Goal: Transaction & Acquisition: Purchase product/service

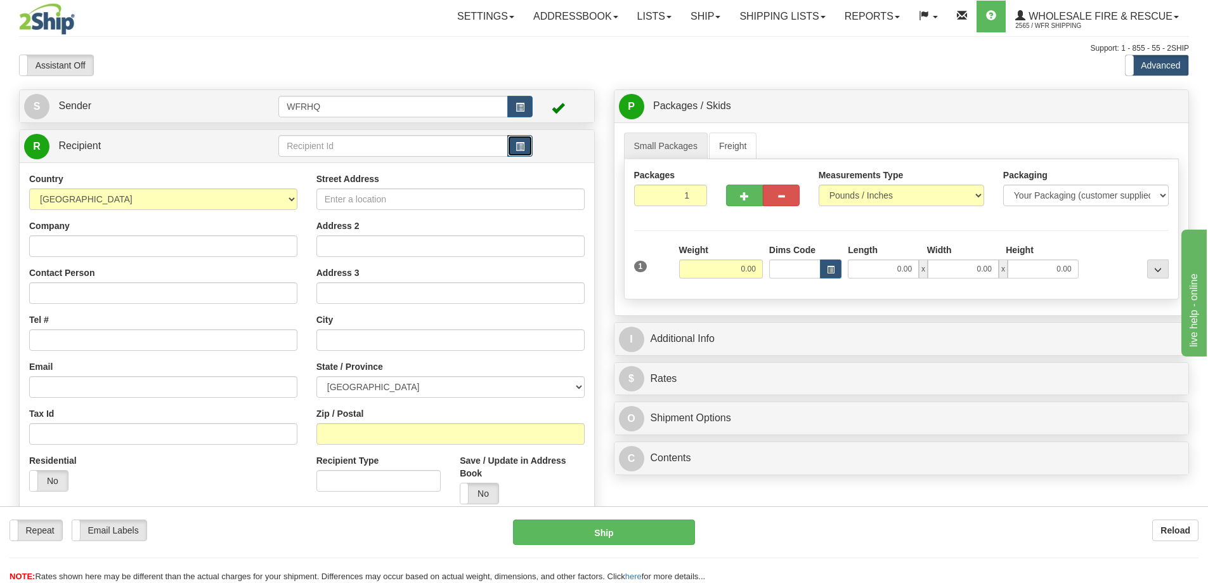
click at [519, 146] on span "button" at bounding box center [519, 147] width 9 height 8
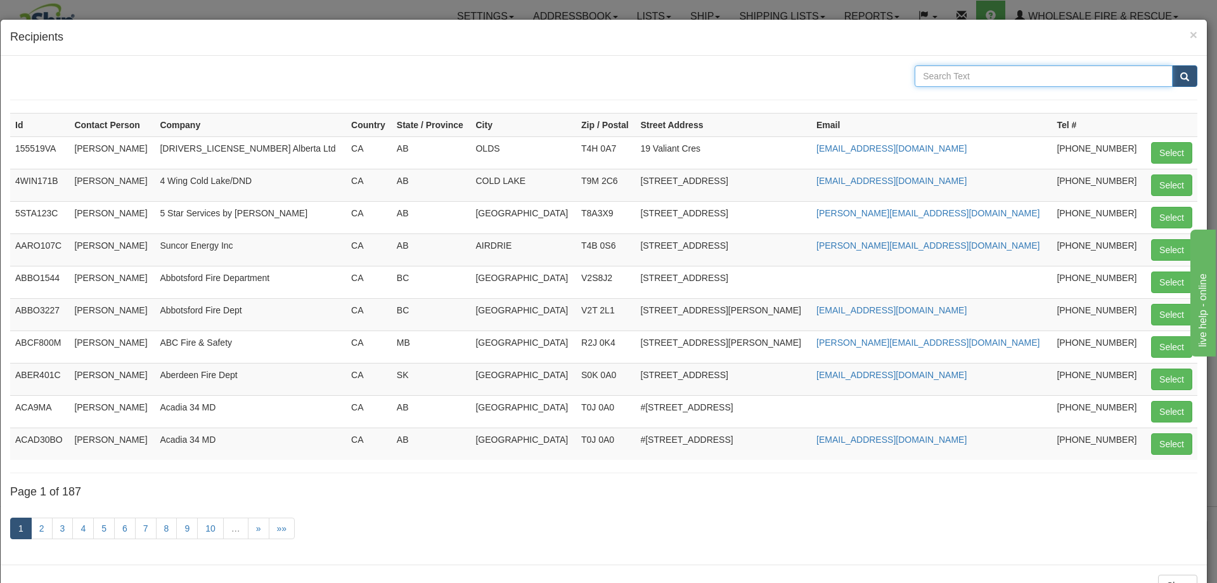
click at [958, 79] on input "text" at bounding box center [1044, 76] width 258 height 22
type input "Vermillion"
click at [1172, 65] on button "submit" at bounding box center [1184, 76] width 25 height 22
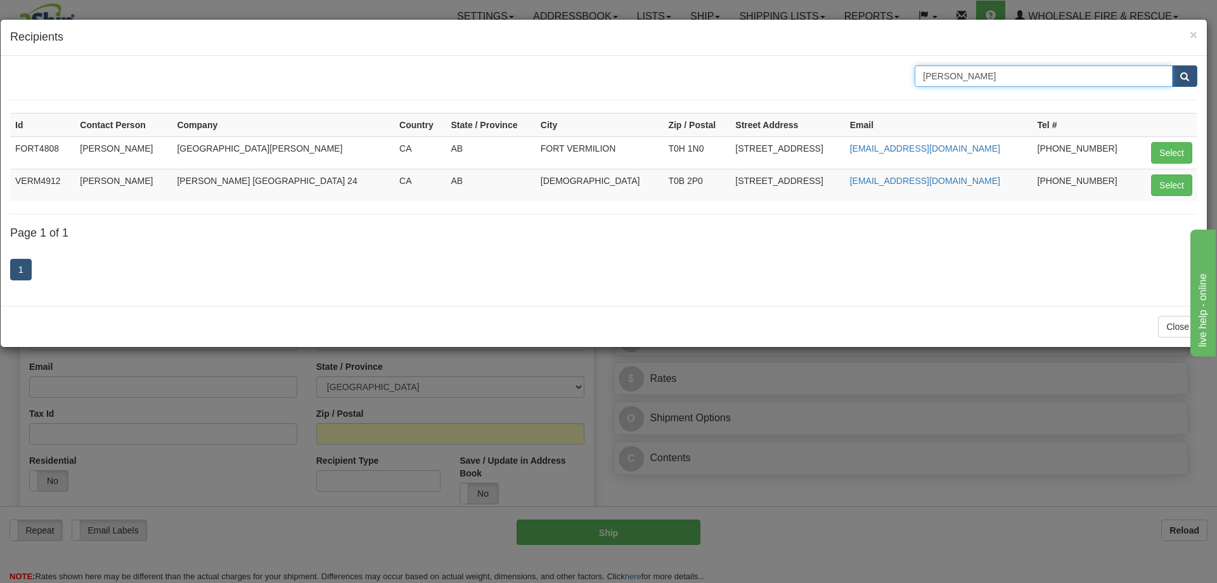
click at [963, 76] on input "Vermillion" at bounding box center [1044, 76] width 258 height 22
type input "Vermil"
click at [1172, 65] on button "submit" at bounding box center [1184, 76] width 25 height 22
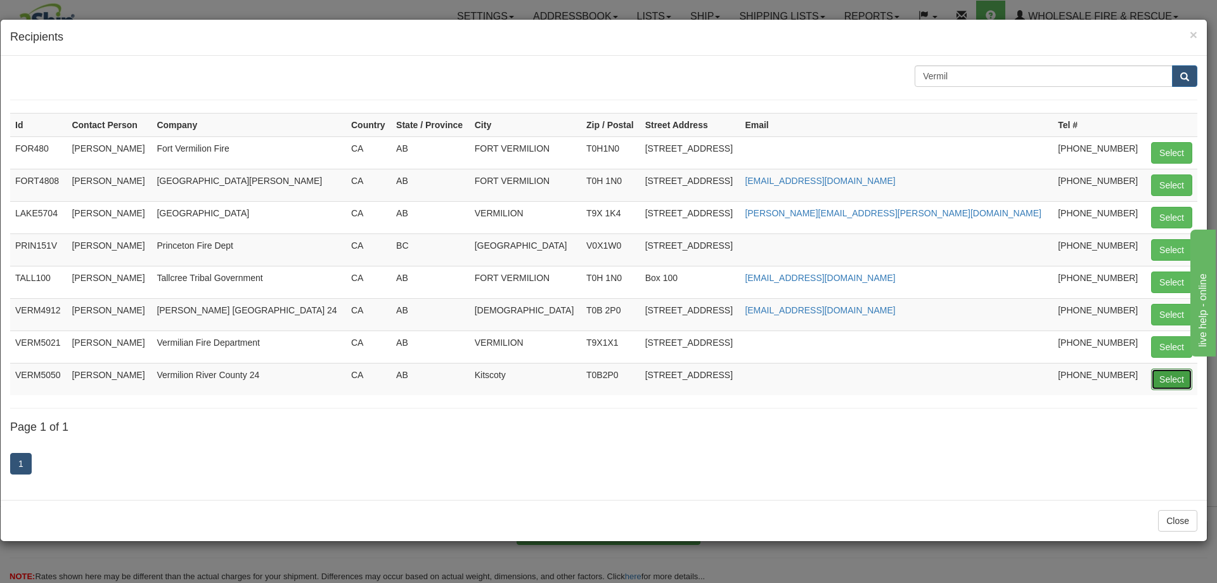
click at [1170, 380] on button "Select" at bounding box center [1171, 379] width 41 height 22
type input "VERM5050"
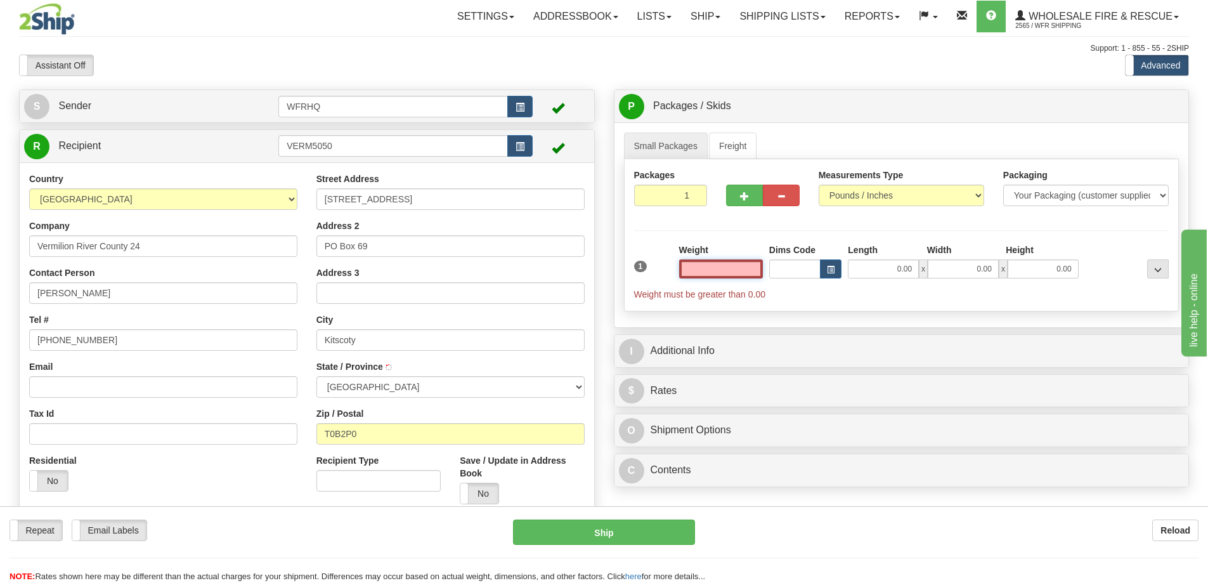
type input "KITSCOTY"
type input "0.00"
click at [106, 393] on input "Email" at bounding box center [163, 387] width 268 height 22
paste input "fire@county24.com"
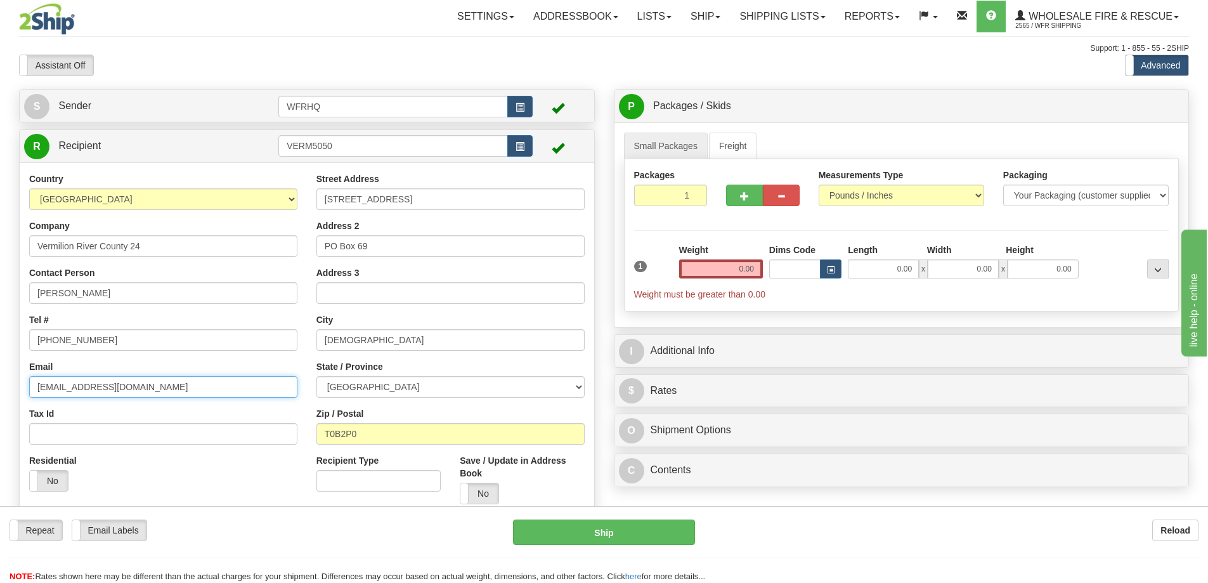
type input "fire@county24.com"
click at [740, 268] on input "0.00" at bounding box center [721, 268] width 84 height 19
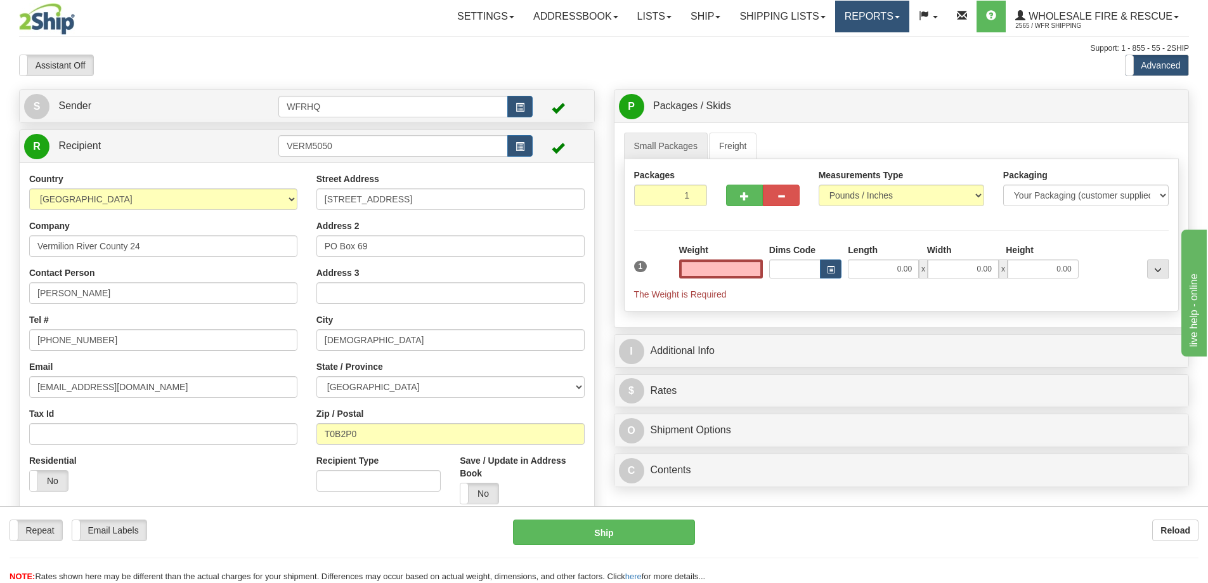
type input "0.00"
click at [727, 264] on input "0.00" at bounding box center [721, 268] width 84 height 19
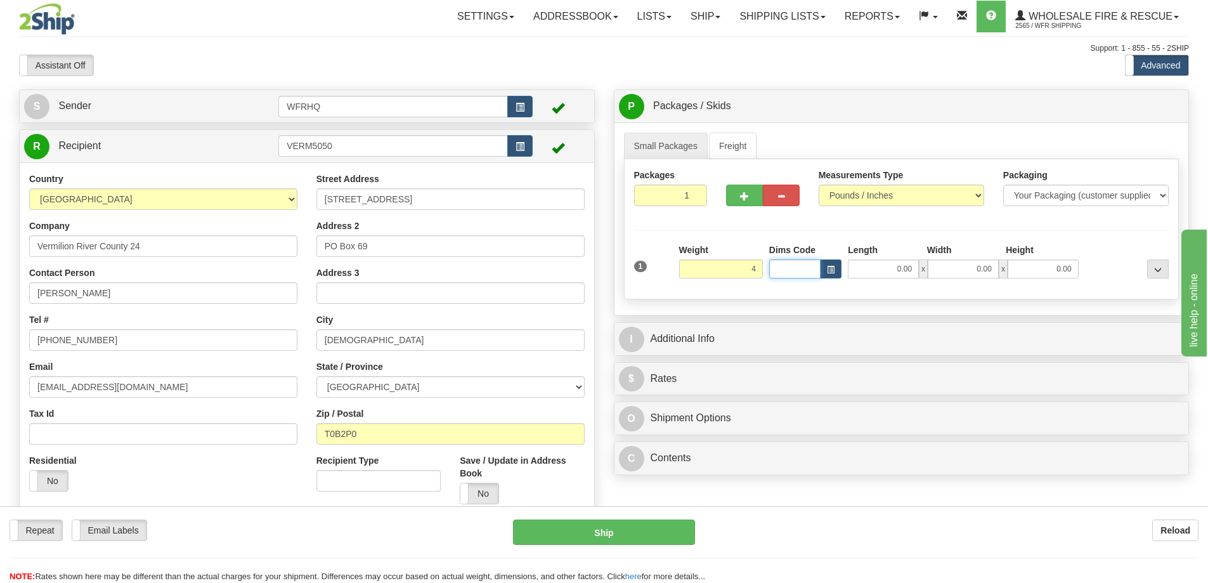
type input "4.00"
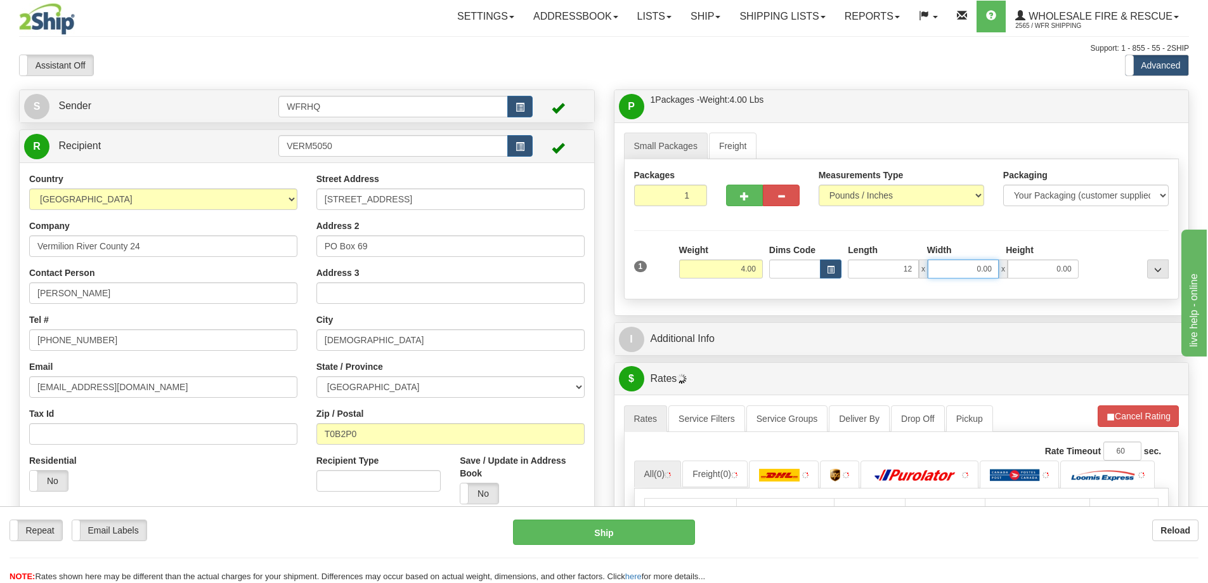
type input "12.00"
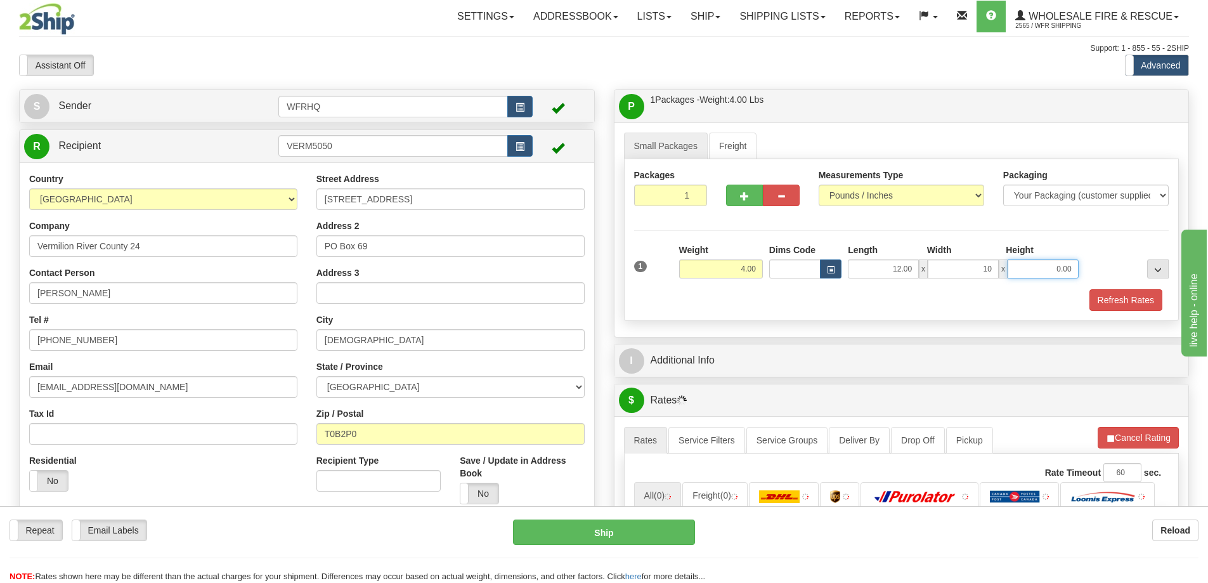
type input "10.00"
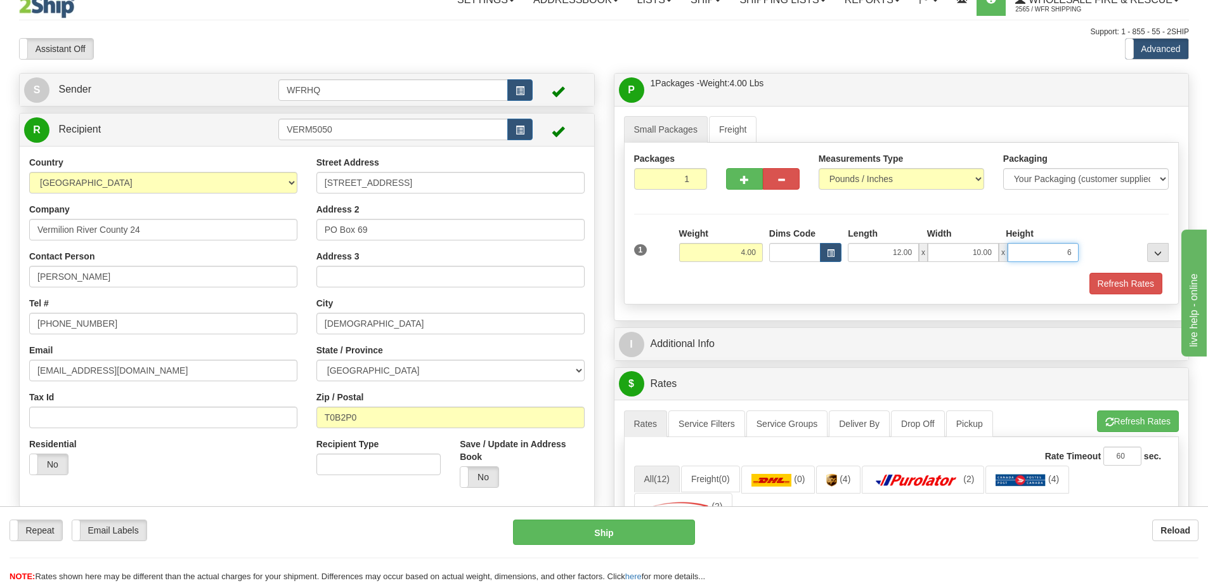
scroll to position [63, 0]
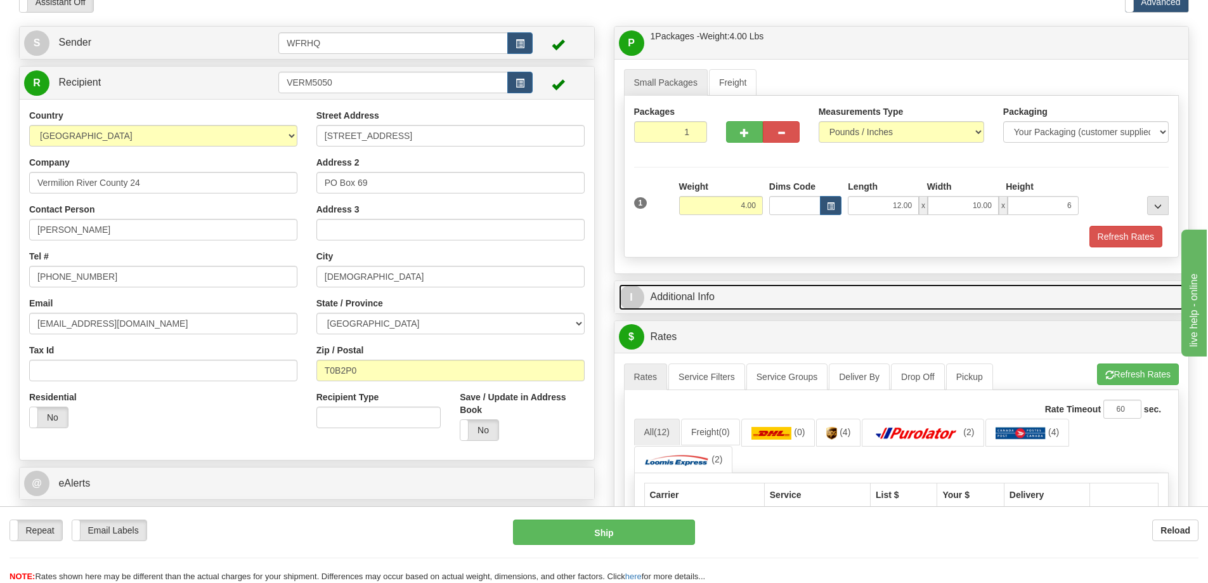
type input "6.00"
click at [685, 294] on link "I Additional Info" at bounding box center [902, 297] width 566 height 26
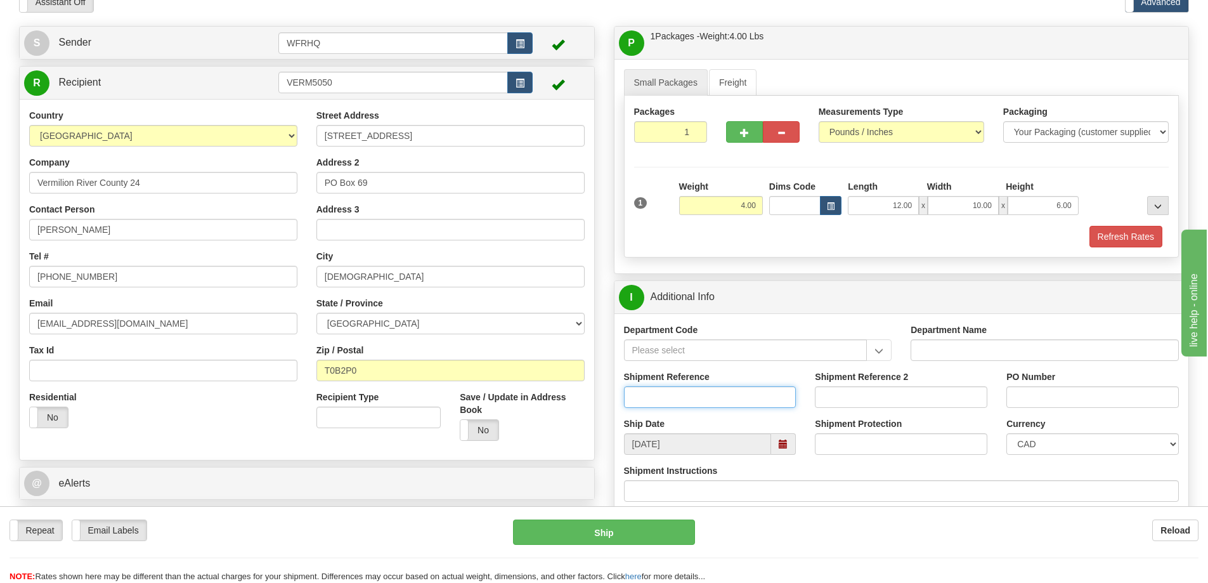
click at [655, 395] on input "Shipment Reference" at bounding box center [710, 397] width 172 height 22
type input "S46276 - 30594"
click at [1043, 391] on input "PO Number" at bounding box center [1092, 397] width 172 height 22
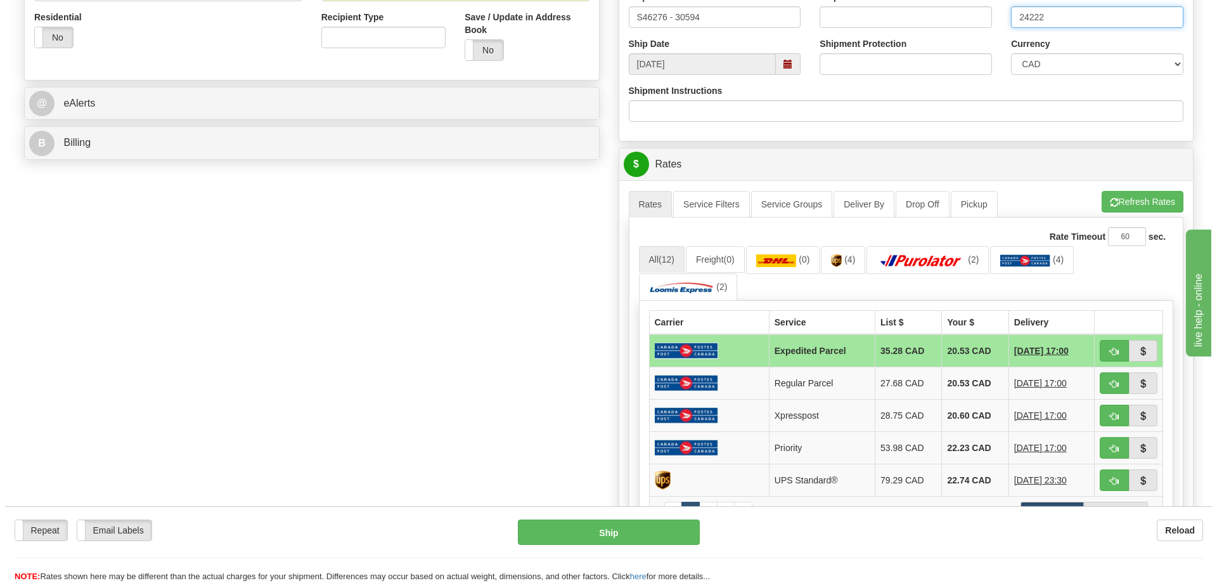
scroll to position [444, 0]
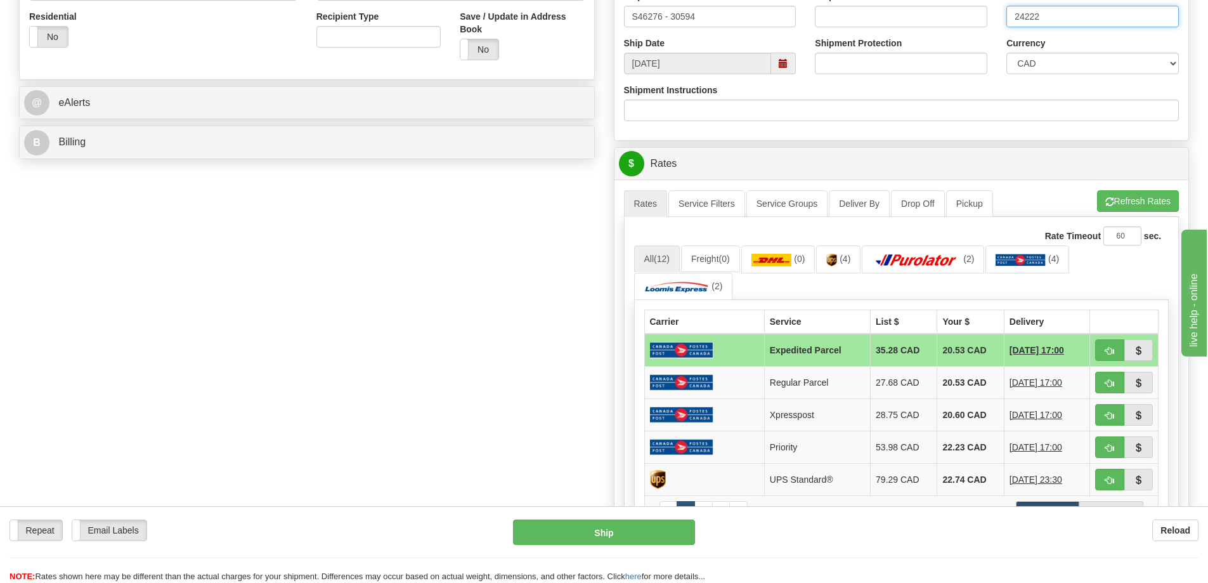
type input "24222"
click at [1115, 482] on button "button" at bounding box center [1109, 480] width 29 height 22
type input "11"
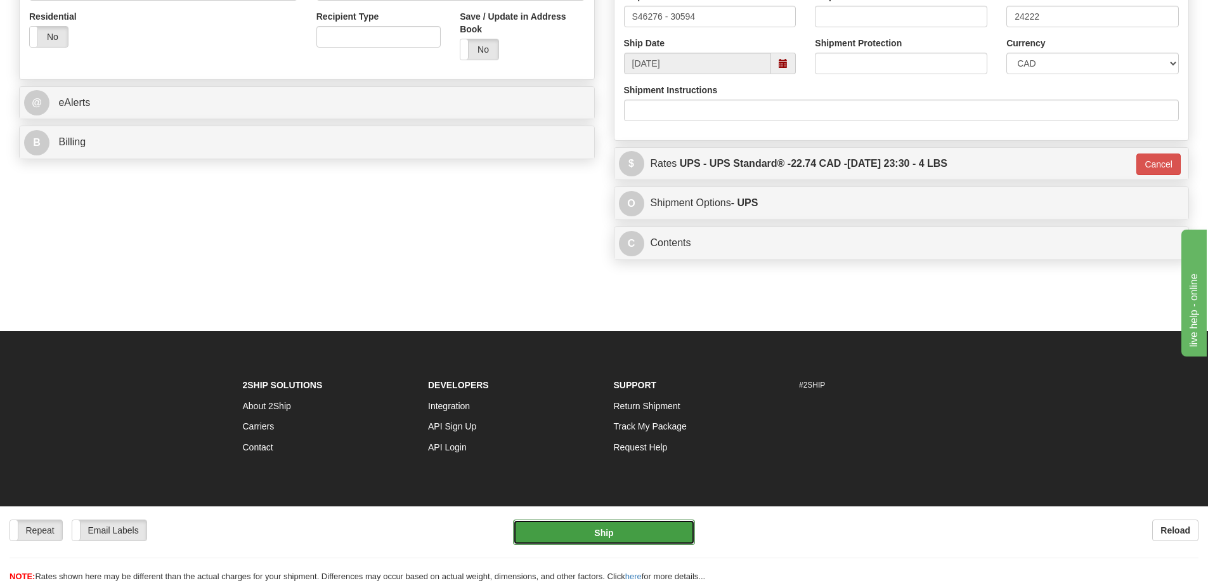
click at [611, 528] on button "Ship" at bounding box center [604, 531] width 182 height 25
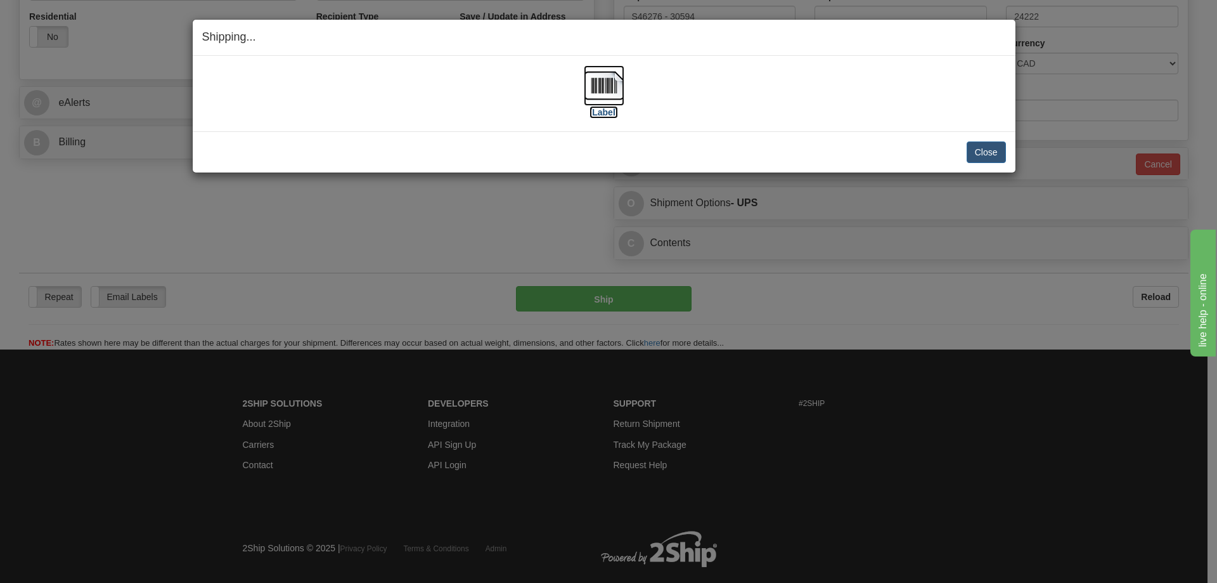
click at [604, 89] on img at bounding box center [604, 85] width 41 height 41
drag, startPoint x: 779, startPoint y: 122, endPoint x: 803, endPoint y: 119, distance: 23.7
click at [783, 121] on div "[Label] IMPORTANT NOTICE Embassy / Consulate / Government Building / Hospital C…" at bounding box center [604, 93] width 823 height 75
click at [981, 153] on button "Close" at bounding box center [986, 152] width 39 height 22
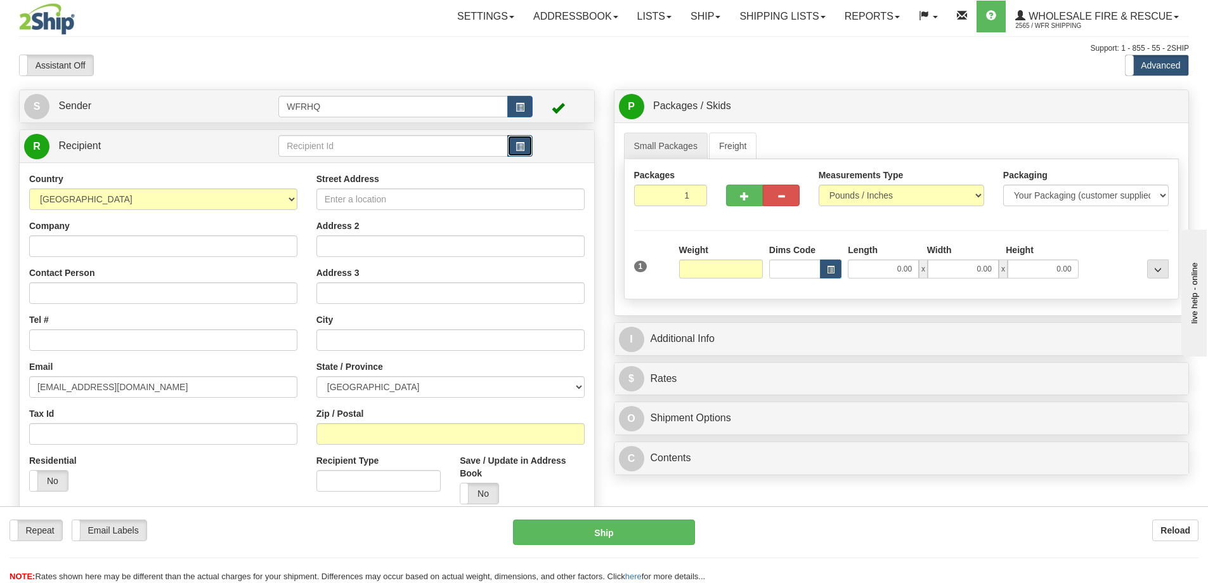
click at [527, 145] on button "button" at bounding box center [519, 146] width 25 height 22
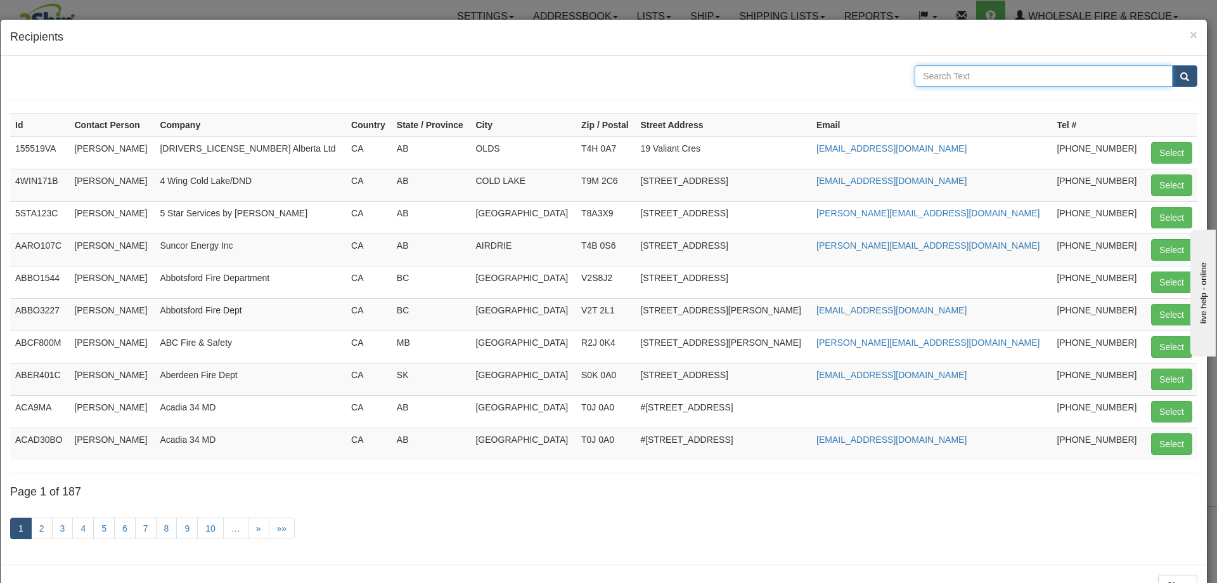
click at [1018, 80] on input "text" at bounding box center [1044, 76] width 258 height 22
type input "vermi"
click at [1172, 65] on button "submit" at bounding box center [1184, 76] width 25 height 22
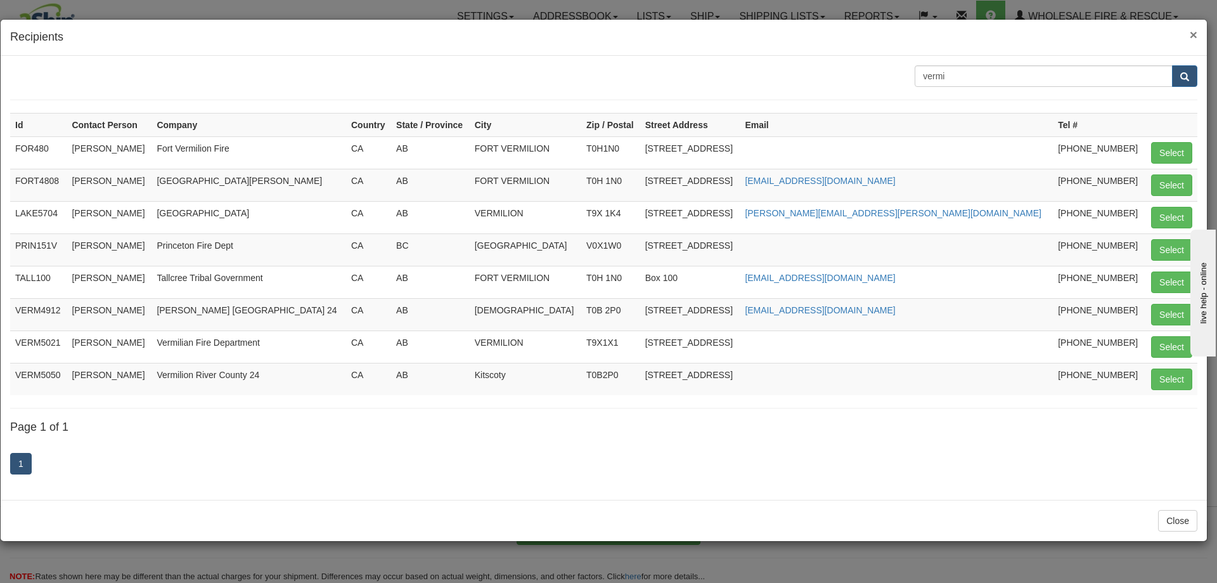
click at [1195, 32] on span "×" at bounding box center [1194, 34] width 8 height 15
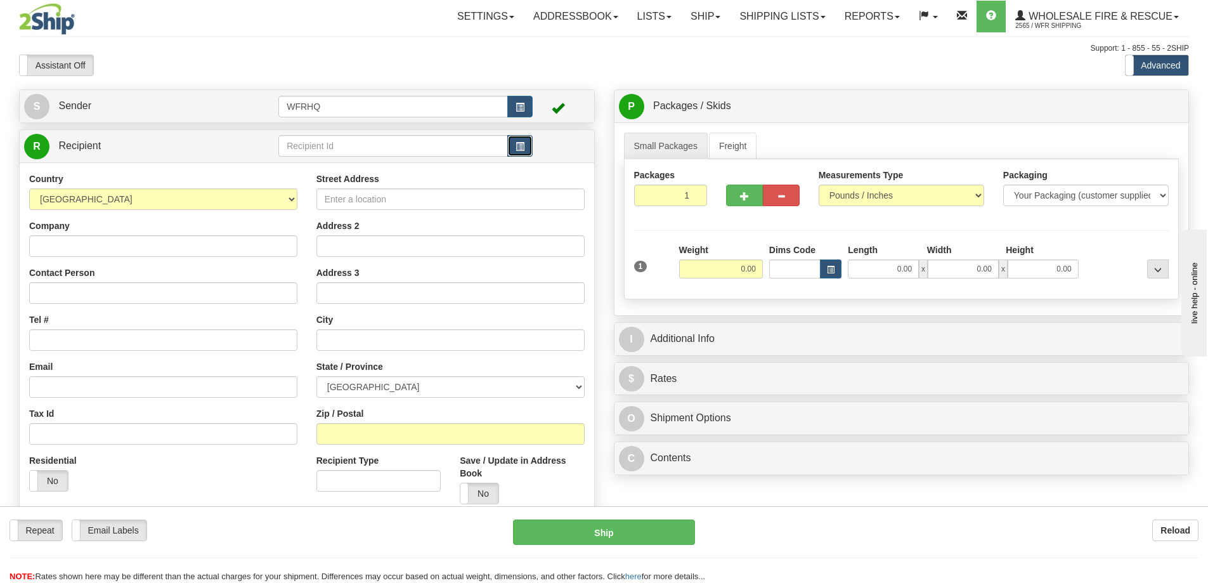
click at [525, 143] on button "button" at bounding box center [519, 146] width 25 height 22
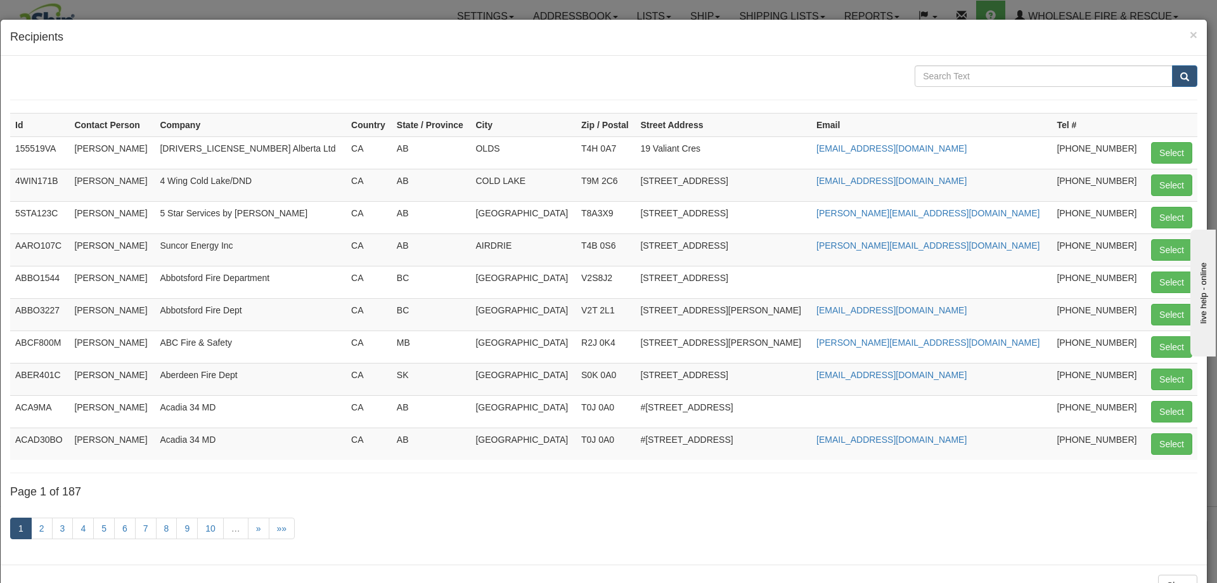
click at [989, 62] on div "Id Contact Person Company Country State / Province City Zip / Postal Street Add…" at bounding box center [604, 310] width 1206 height 508
click at [986, 71] on input "text" at bounding box center [1044, 76] width 258 height 22
type input "Sturgeon"
click at [1172, 65] on button "submit" at bounding box center [1184, 76] width 25 height 22
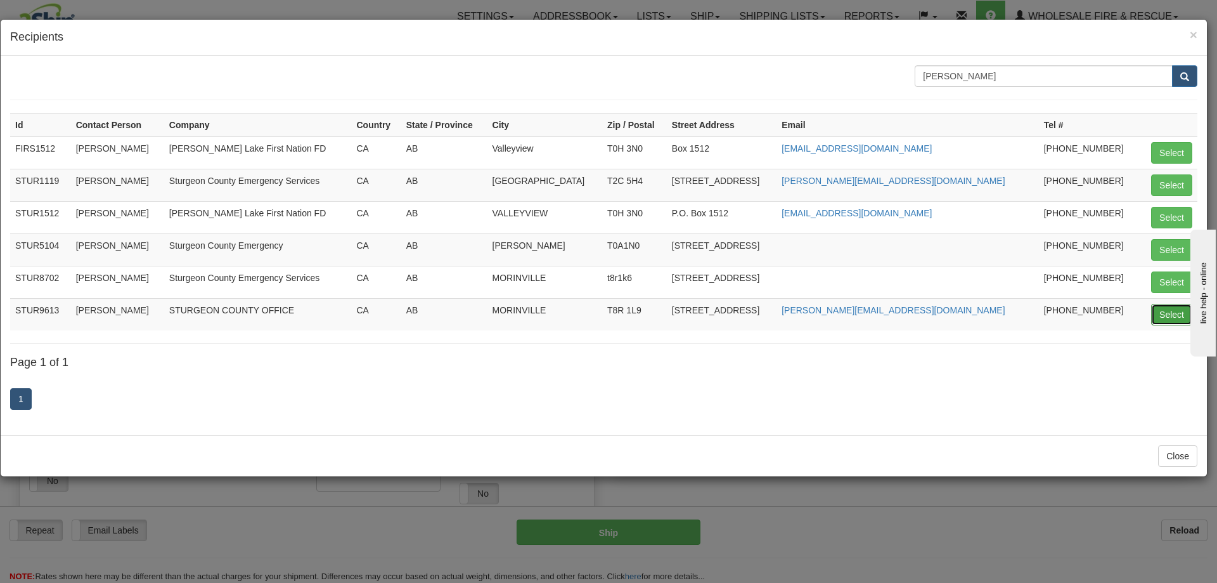
click at [1162, 313] on button "Select" at bounding box center [1171, 315] width 41 height 22
type input "STUR9613"
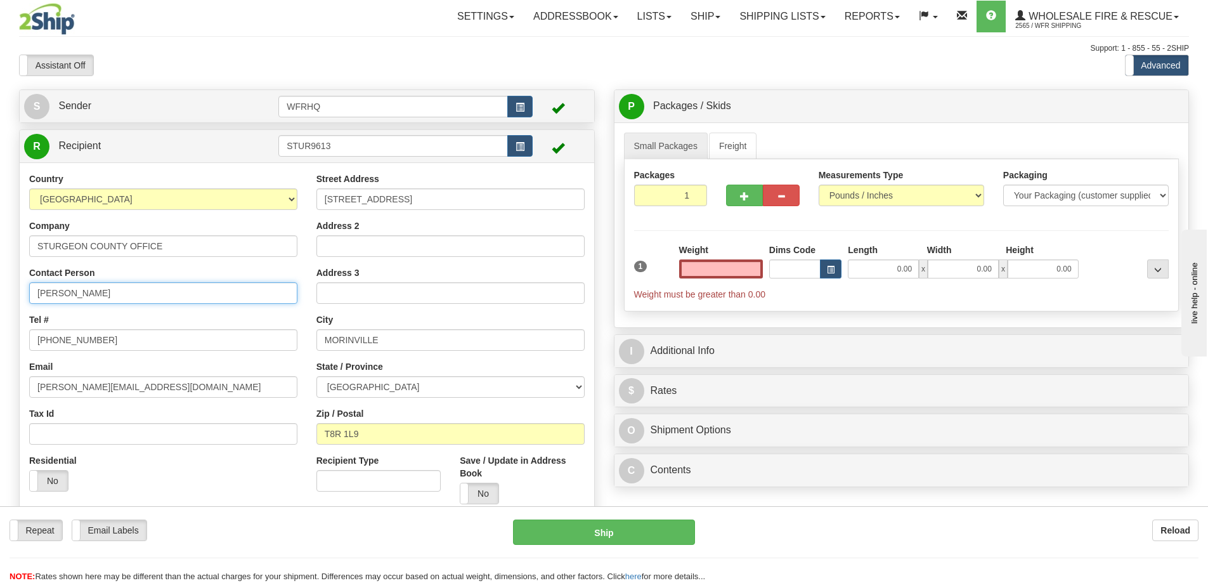
type input "0.00"
drag, startPoint x: 137, startPoint y: 293, endPoint x: -2, endPoint y: 299, distance: 139.0
click at [0, 299] on html "Training Course Close Toggle navigation Settings Shipping Preferences New Sende…" at bounding box center [604, 291] width 1208 height 583
type input "Nico Lozinski"
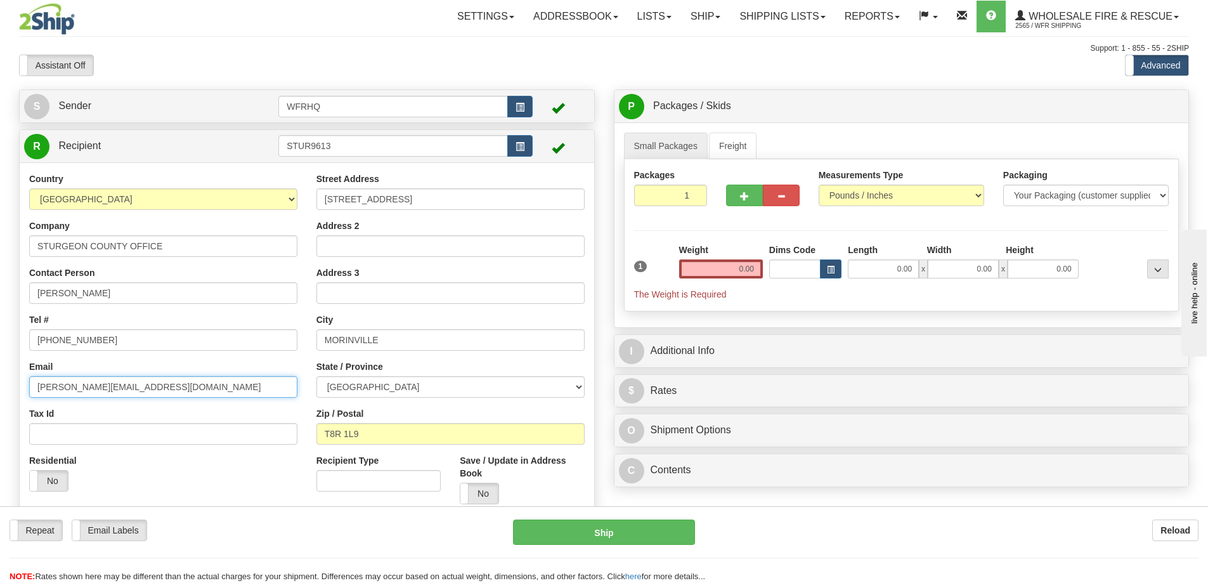
drag, startPoint x: 181, startPoint y: 390, endPoint x: -37, endPoint y: 408, distance: 218.2
click at [0, 408] on html "Training Course Close Toggle navigation Settings Shipping Preferences New Sende…" at bounding box center [604, 291] width 1208 height 583
paste input "nlozinski"
type input "nlozinski@sturgeoncounty.ca"
click at [737, 269] on input "0.00" at bounding box center [721, 268] width 84 height 19
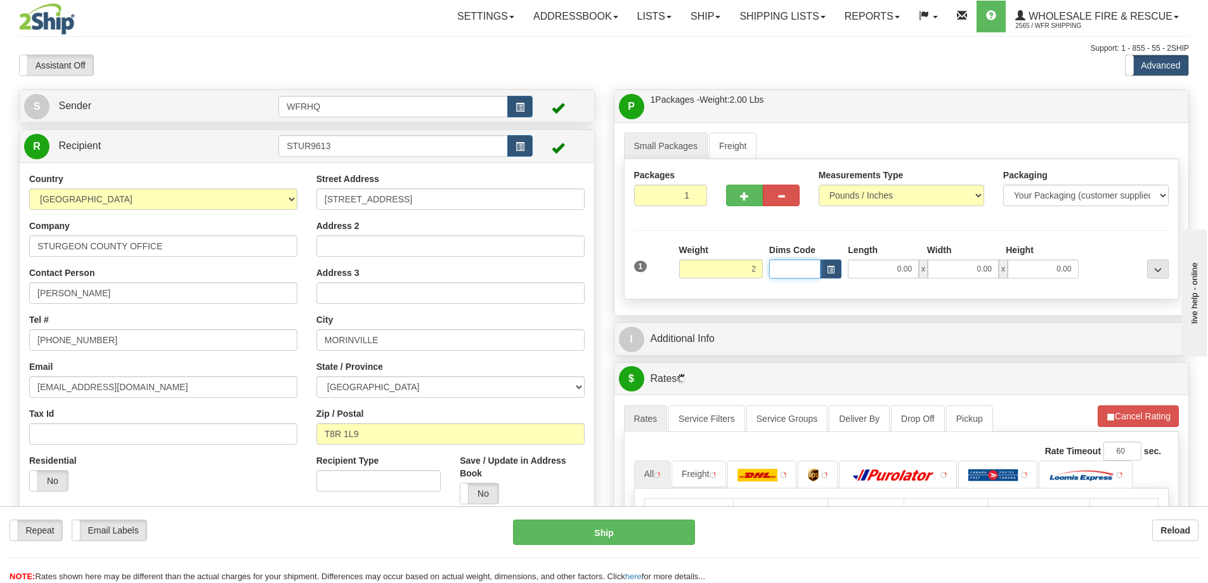
type input "2.00"
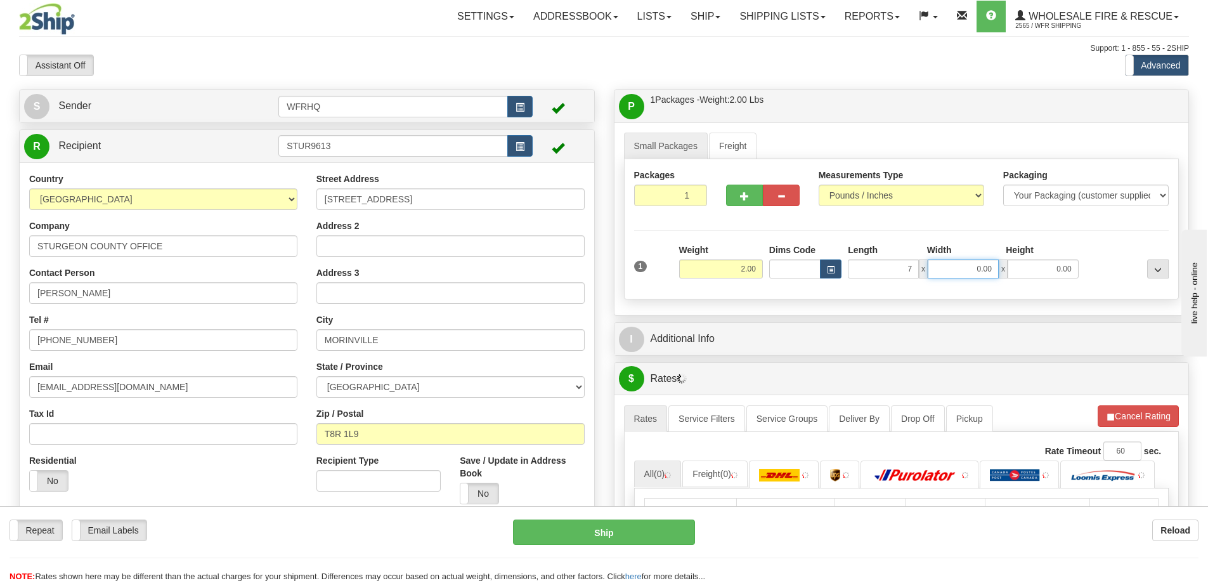
type input "7.00"
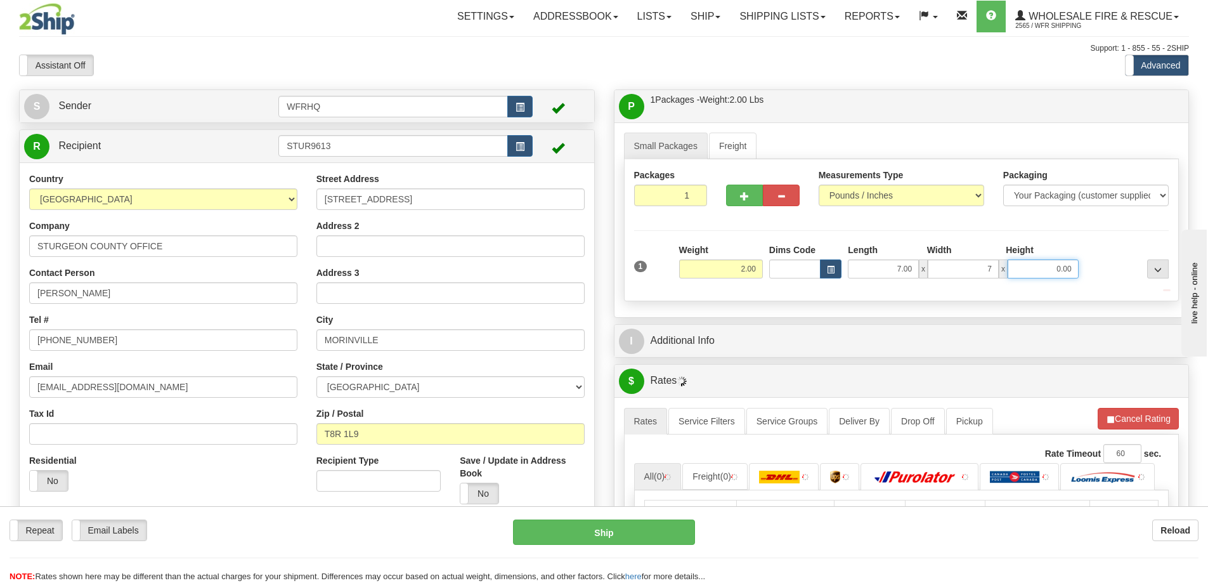
type input "7.00"
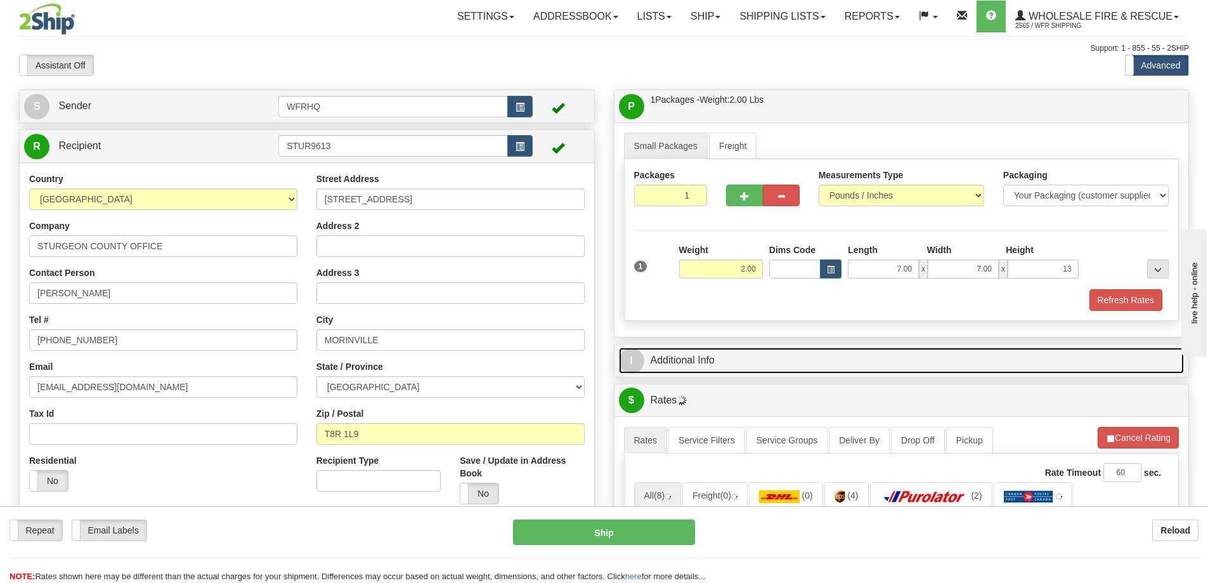
type input "13.00"
click at [688, 355] on link "I Additional Info" at bounding box center [902, 360] width 566 height 26
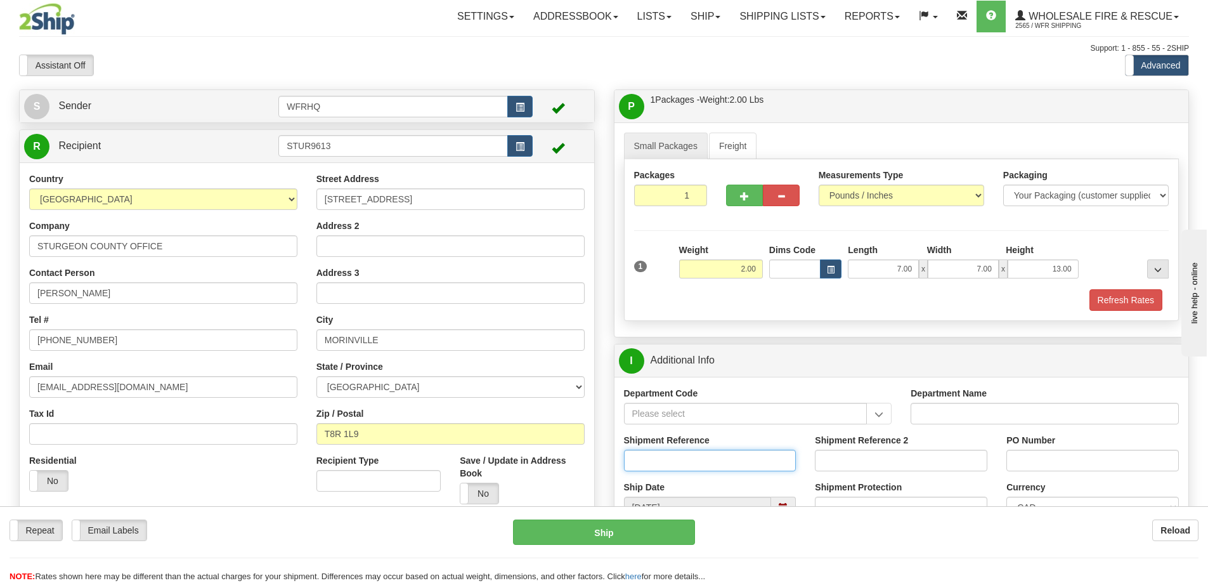
click at [684, 460] on input "Shipment Reference" at bounding box center [710, 461] width 172 height 22
type input "S46315"
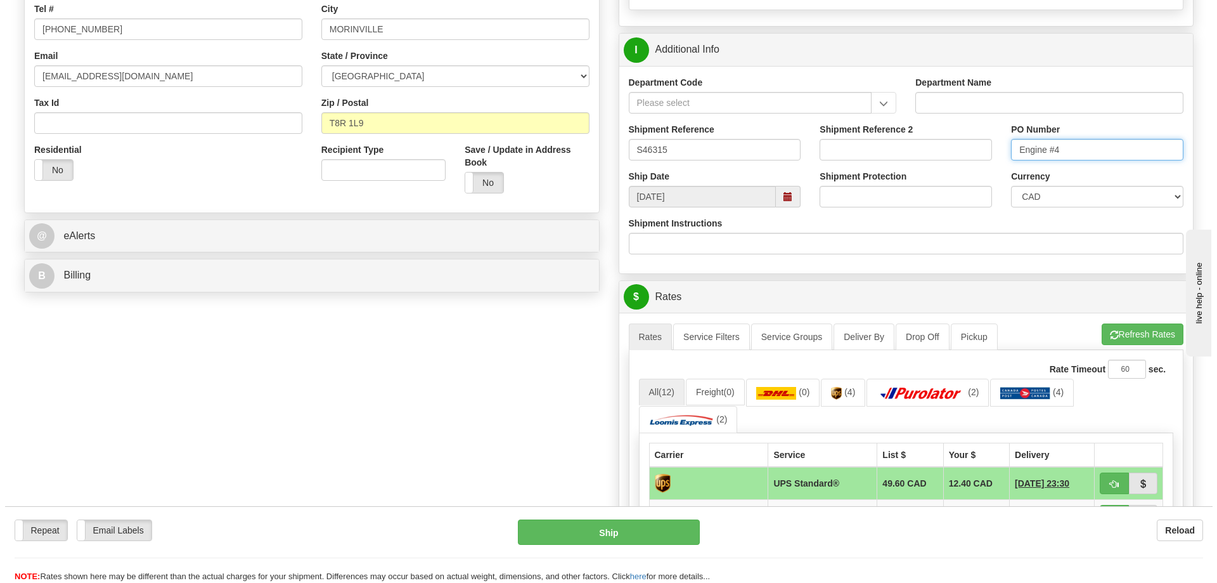
scroll to position [380, 0]
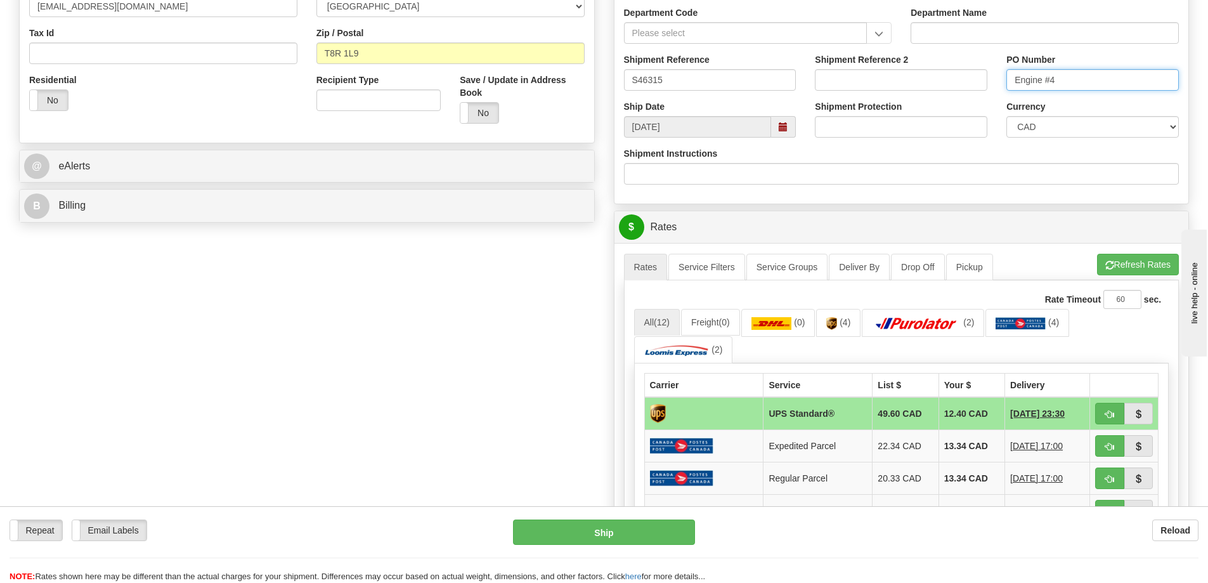
type input "Engine #4"
click at [1113, 411] on span "button" at bounding box center [1109, 414] width 9 height 8
type input "11"
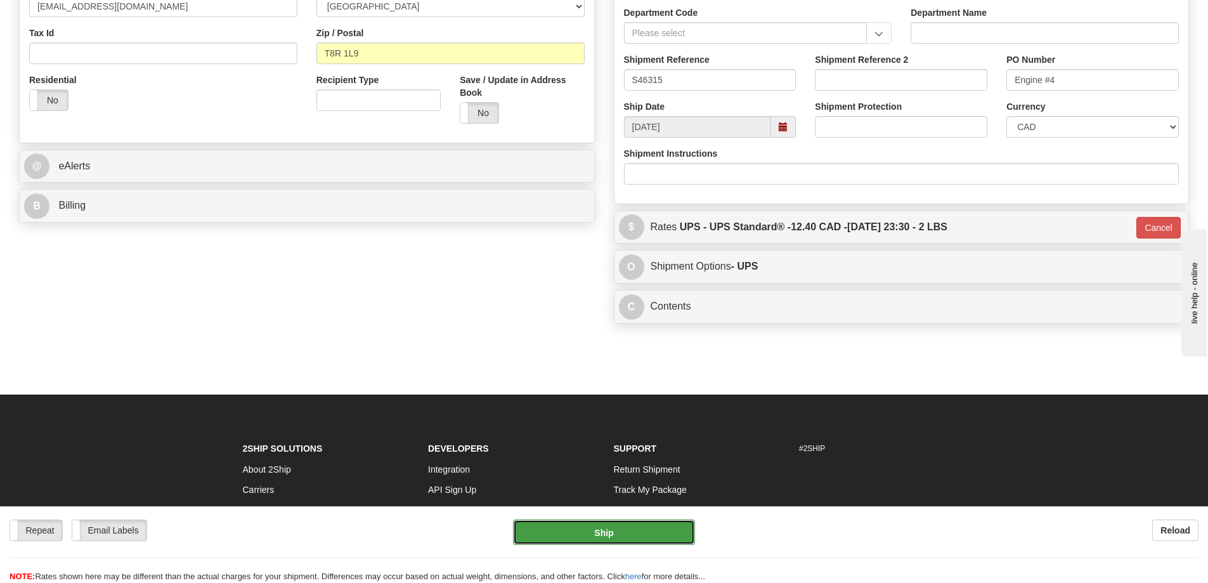
click at [584, 540] on button "Ship" at bounding box center [604, 531] width 182 height 25
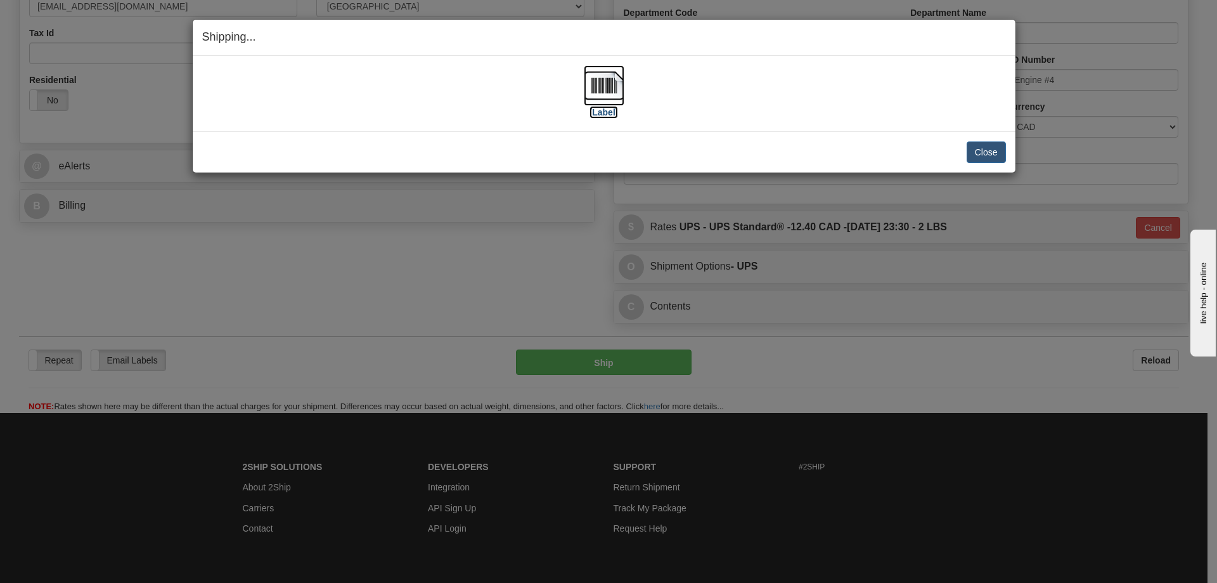
click at [611, 89] on img at bounding box center [604, 85] width 41 height 41
click at [782, 146] on div "Close Cancel" at bounding box center [604, 152] width 804 height 22
click at [996, 148] on button "Close" at bounding box center [986, 152] width 39 height 22
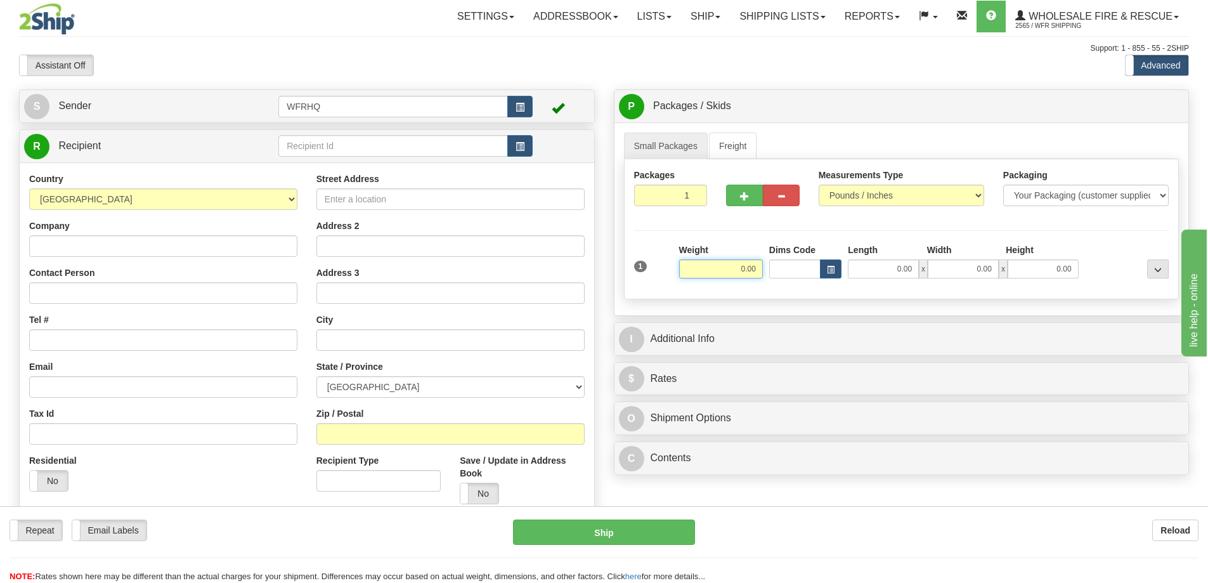
click at [742, 266] on input "0.00" at bounding box center [721, 268] width 84 height 19
type input "1.00"
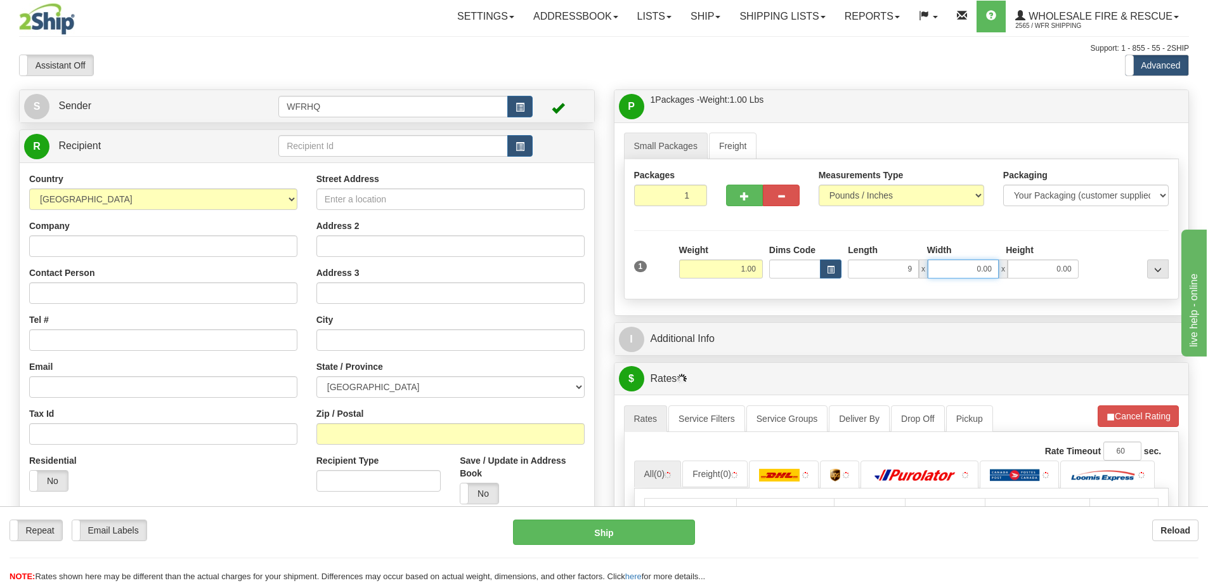
type input "9.00"
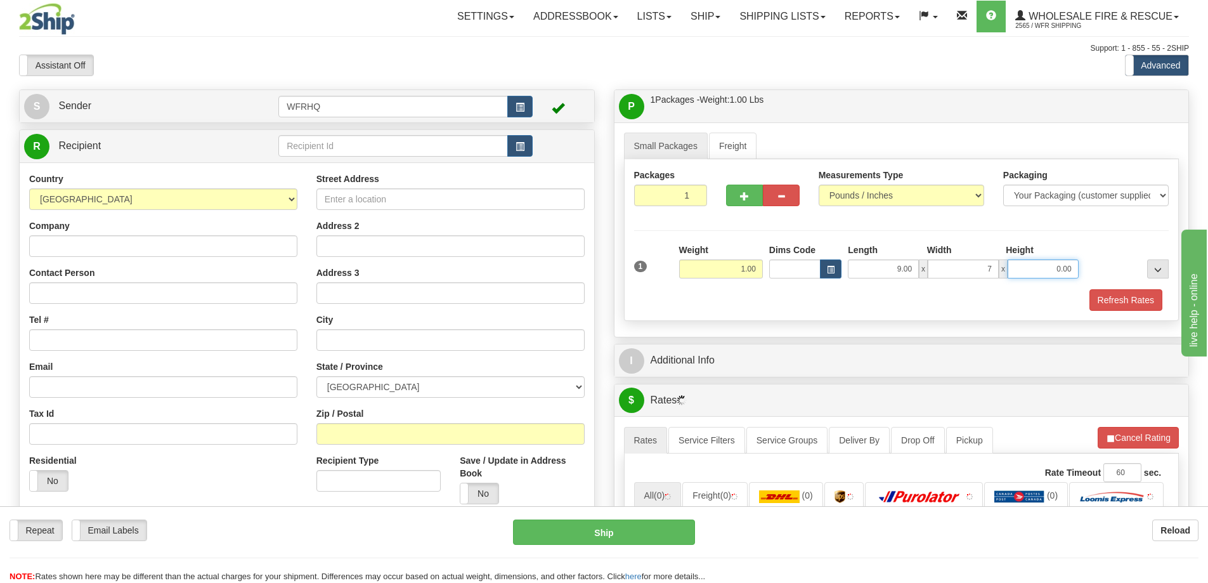
type input "7.00"
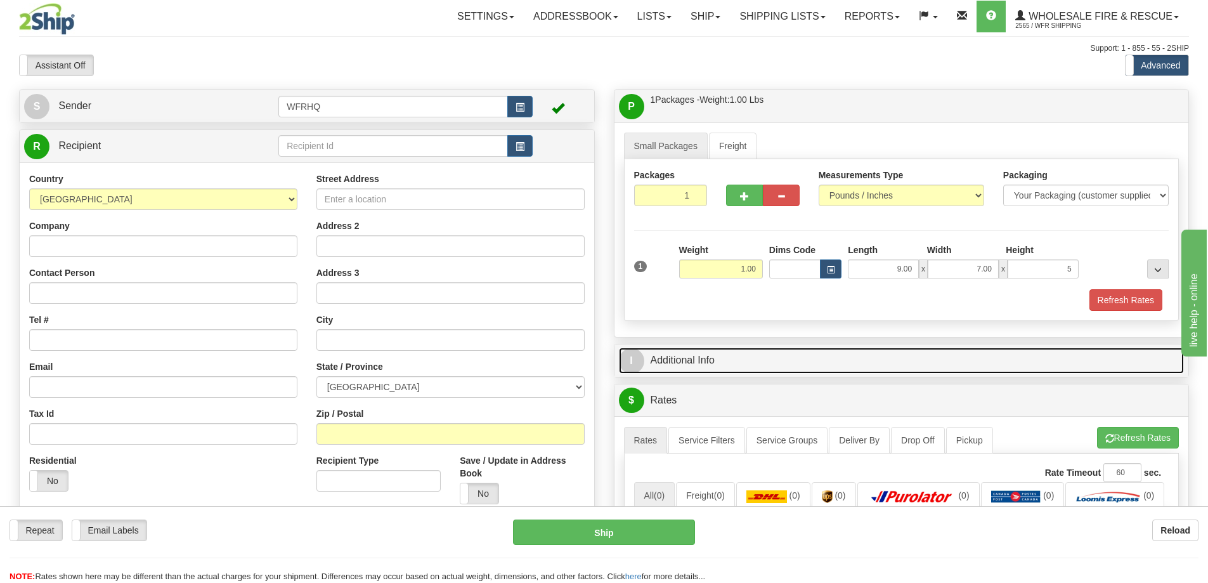
type input "5.00"
click at [700, 361] on link "I Additional Info" at bounding box center [902, 360] width 566 height 26
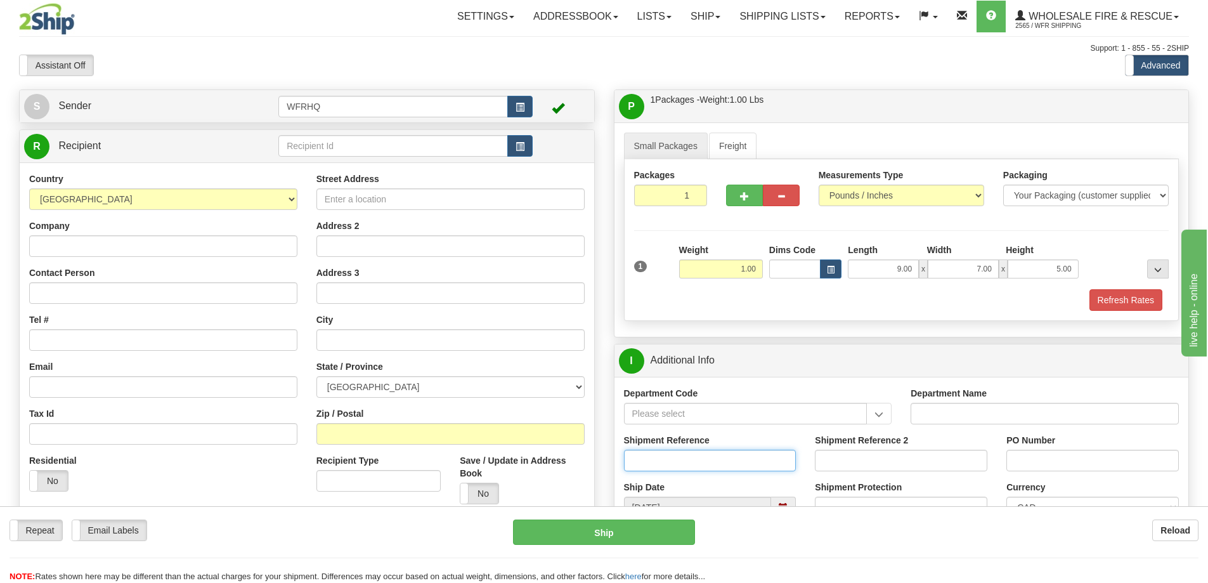
click at [664, 463] on input "Shipment Reference" at bounding box center [710, 461] width 172 height 22
type input "S46235 - 30593"
click at [523, 146] on span "button" at bounding box center [519, 147] width 9 height 8
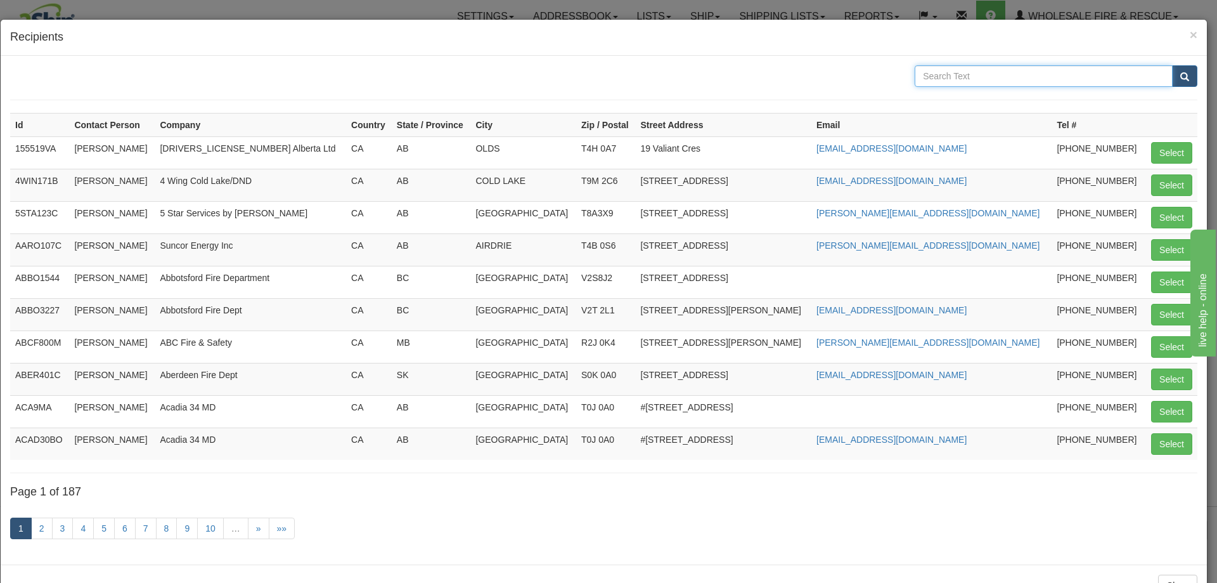
click at [998, 77] on input "text" at bounding box center [1044, 76] width 258 height 22
type input "City of Delta"
click at [1172, 65] on button "submit" at bounding box center [1184, 76] width 25 height 22
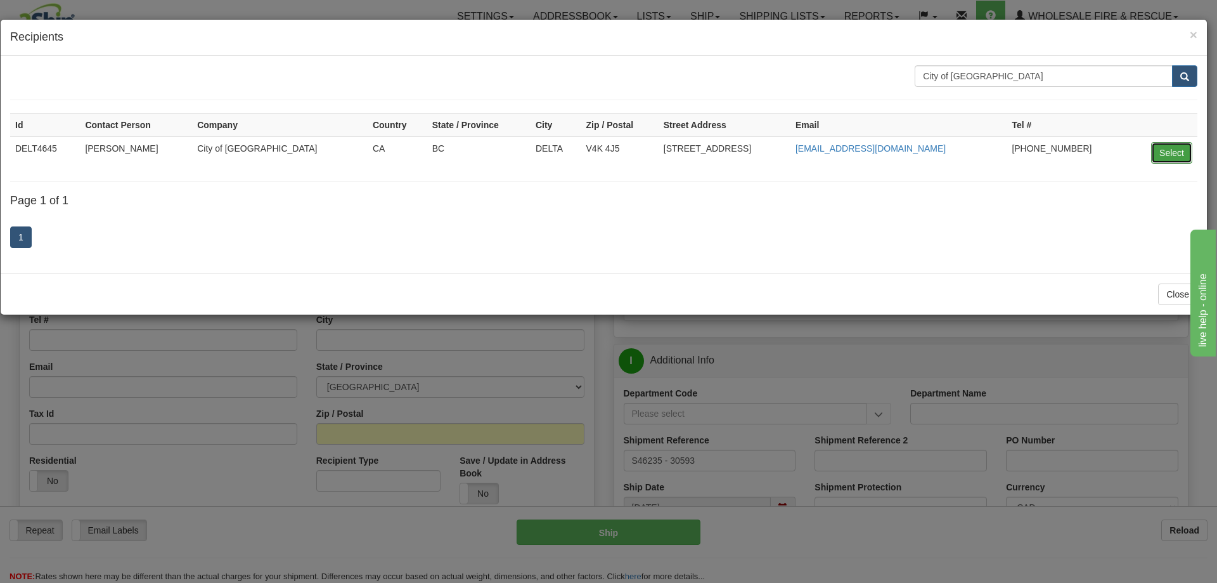
click at [1167, 157] on button "Select" at bounding box center [1171, 153] width 41 height 22
type input "DELT4645"
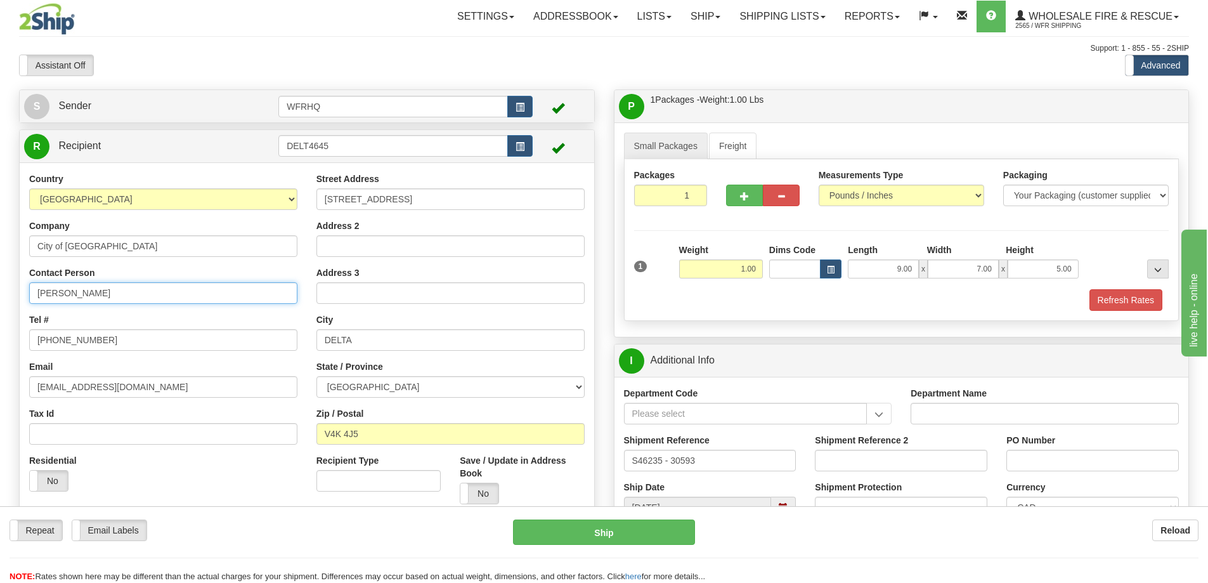
drag, startPoint x: 156, startPoint y: 292, endPoint x: 32, endPoint y: 276, distance: 124.6
click at [0, 292] on html "Training Course Close Toggle navigation Settings Shipping Preferences New Sende…" at bounding box center [604, 291] width 1208 height 583
type input "Mike Donoghue"
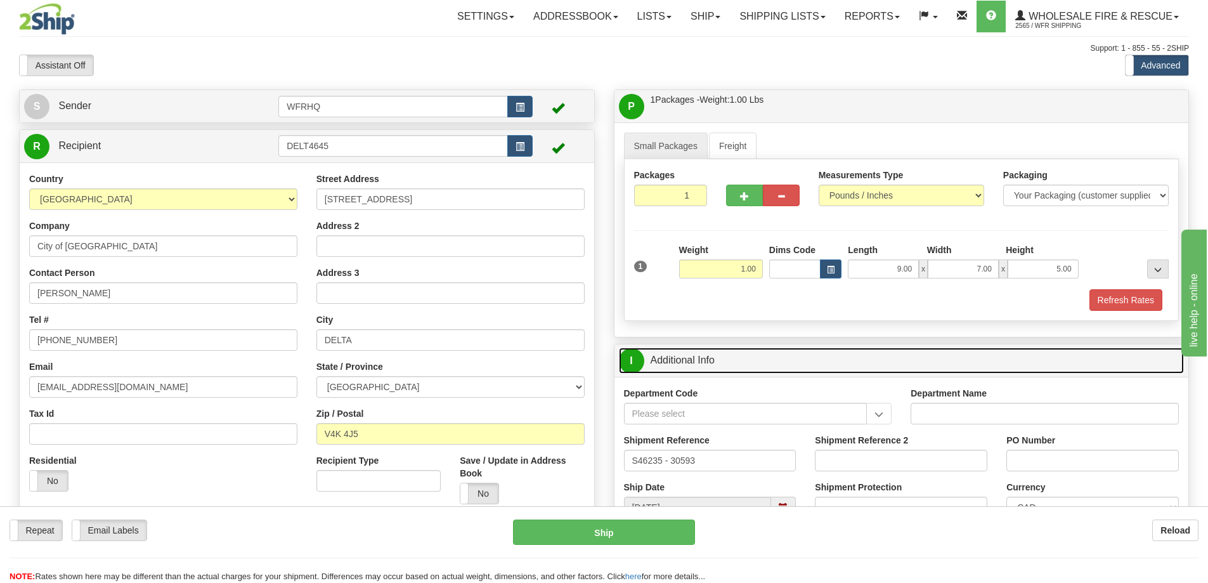
click at [692, 365] on link "I Additional Info" at bounding box center [902, 360] width 566 height 26
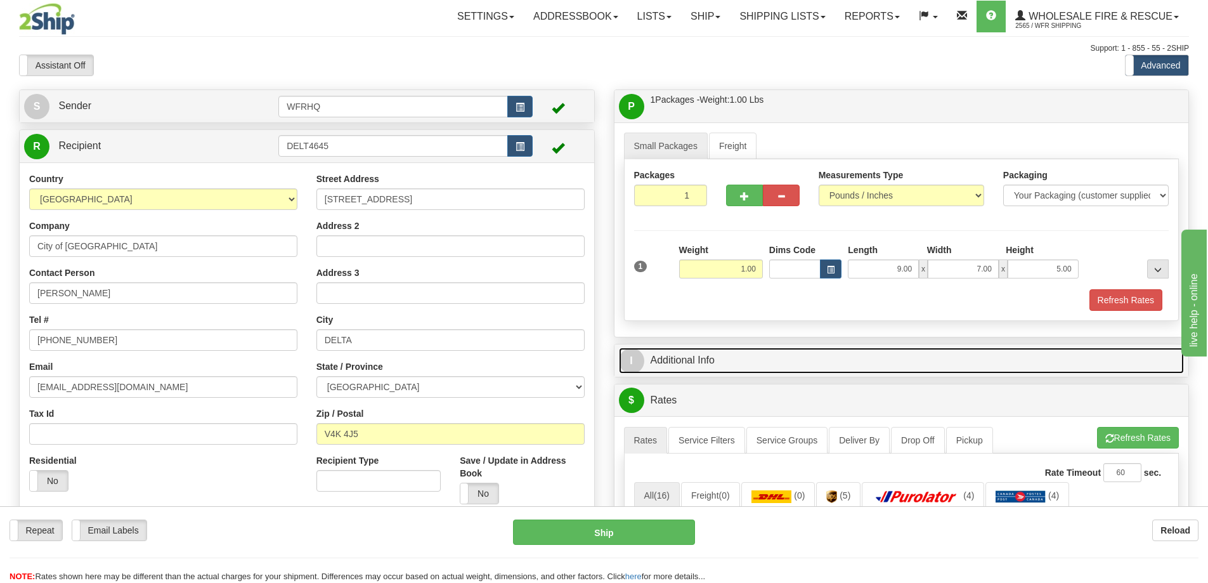
click at [703, 361] on link "I Additional Info" at bounding box center [902, 360] width 566 height 26
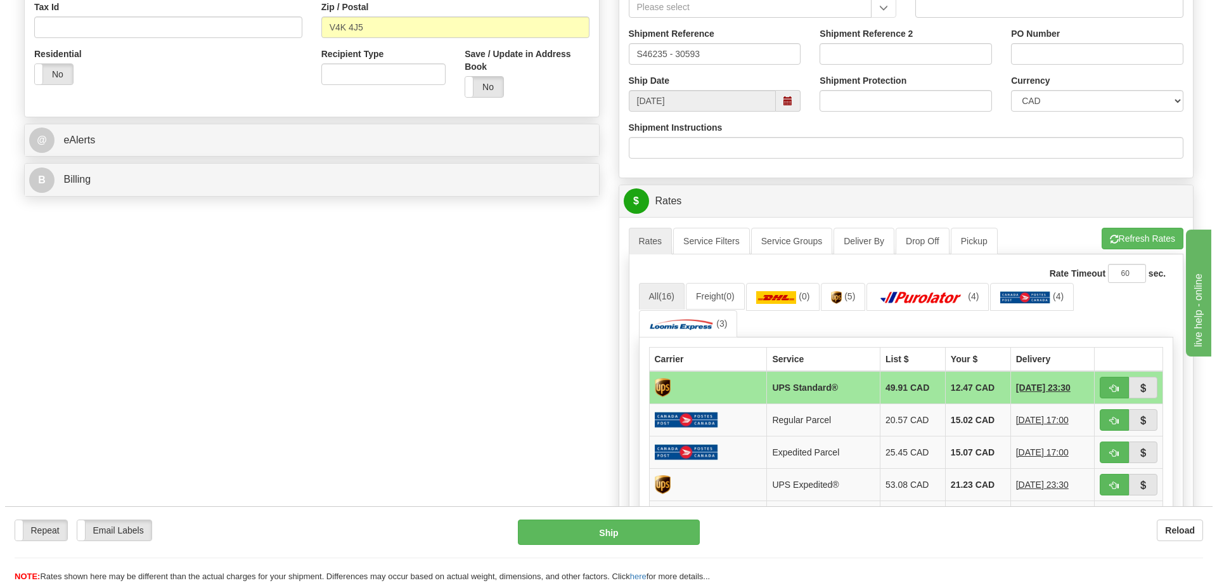
scroll to position [444, 0]
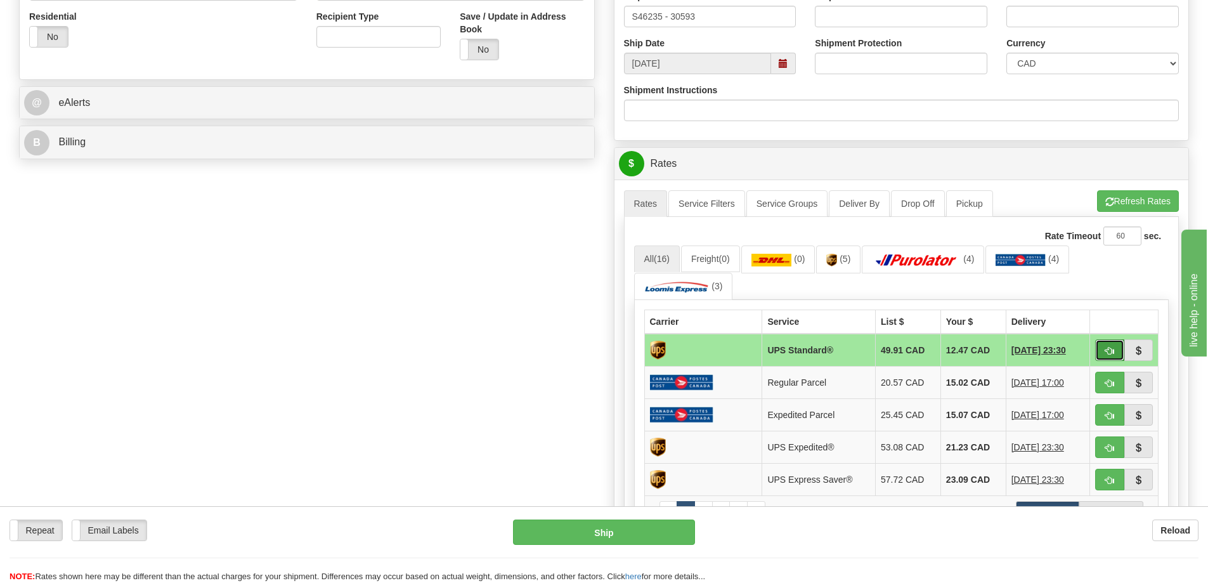
click at [1109, 352] on span "button" at bounding box center [1109, 351] width 9 height 8
type input "11"
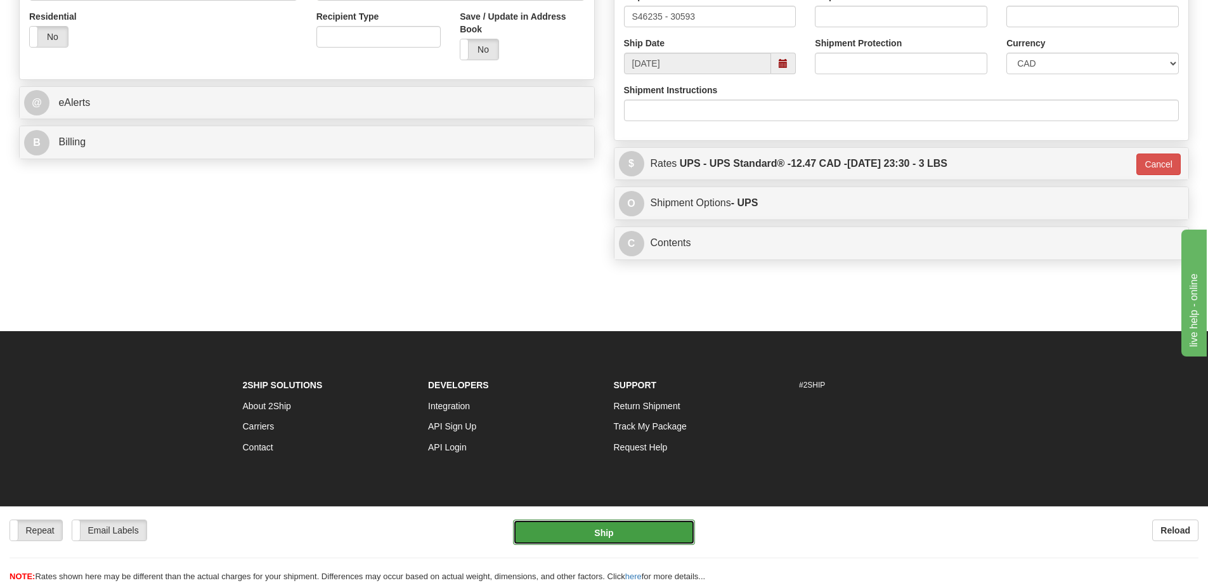
click at [607, 536] on button "Ship" at bounding box center [604, 531] width 182 height 25
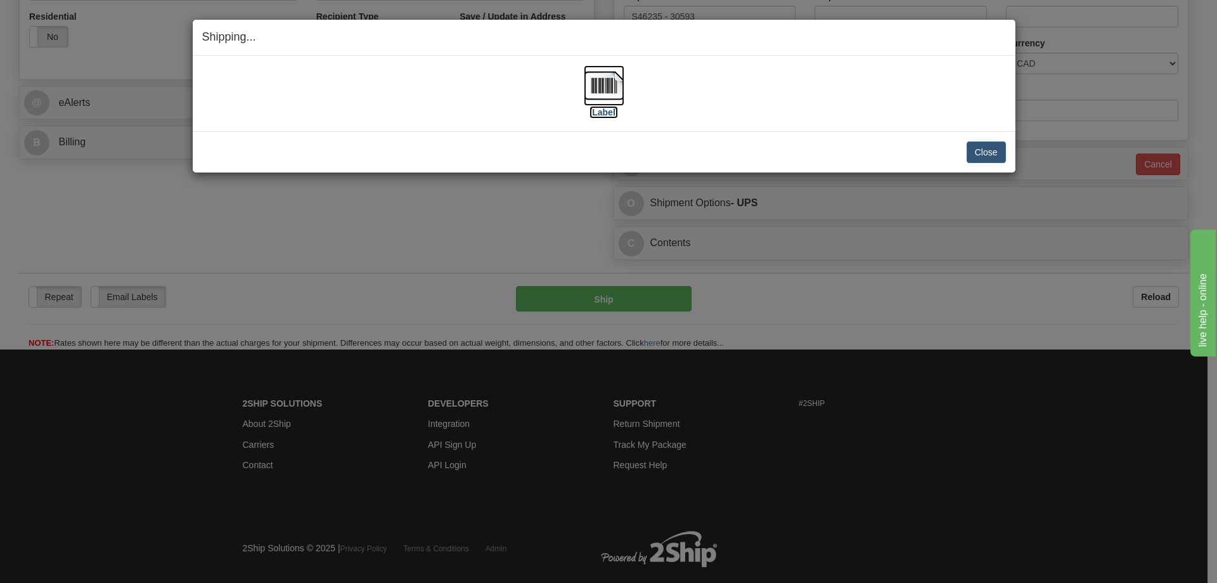
click at [616, 93] on img at bounding box center [604, 85] width 41 height 41
click at [917, 105] on div "[Label]" at bounding box center [604, 93] width 804 height 56
click at [983, 148] on button "Close" at bounding box center [986, 152] width 39 height 22
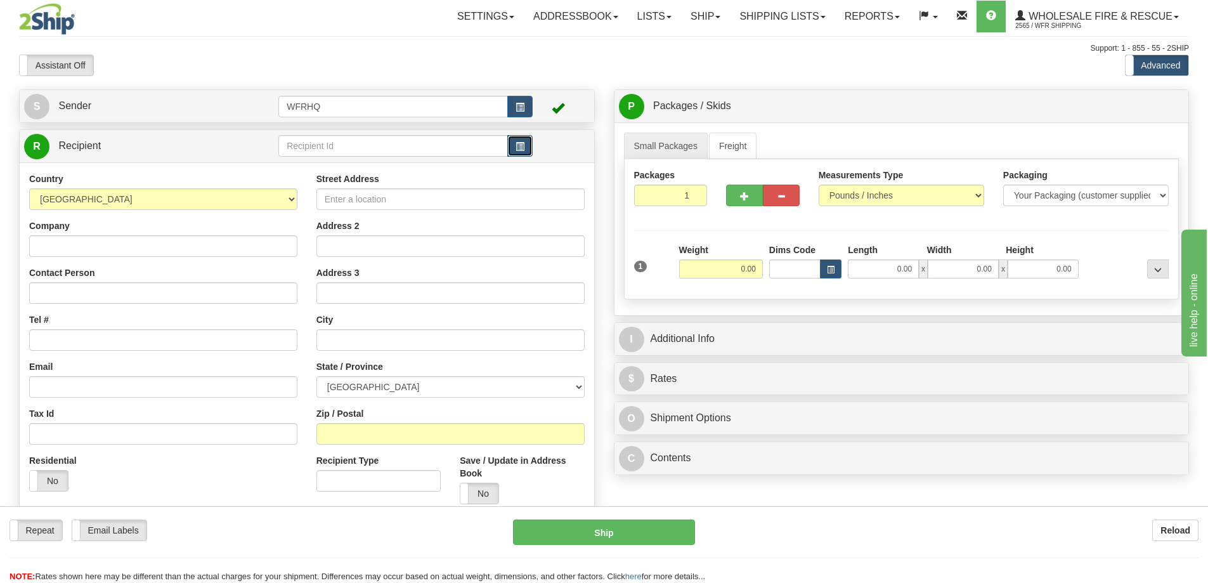
click at [517, 147] on span "button" at bounding box center [519, 147] width 9 height 8
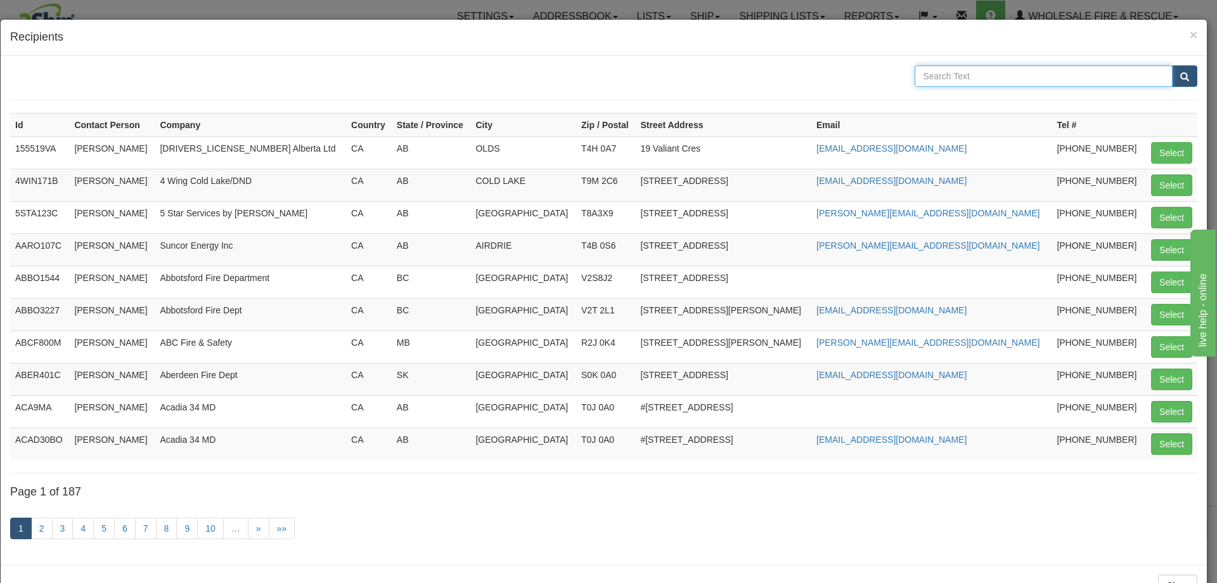
click at [1007, 75] on input "text" at bounding box center [1044, 76] width 258 height 22
type input "The Pas"
click at [1172, 65] on button "submit" at bounding box center [1184, 76] width 25 height 22
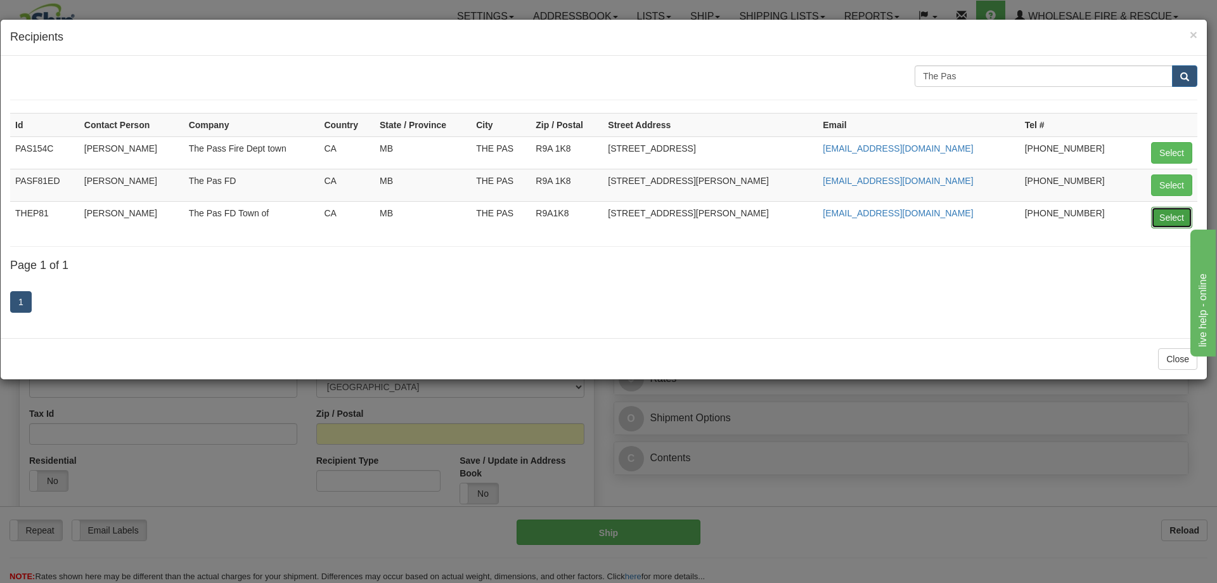
click at [1169, 218] on button "Select" at bounding box center [1171, 218] width 41 height 22
type input "THEP81"
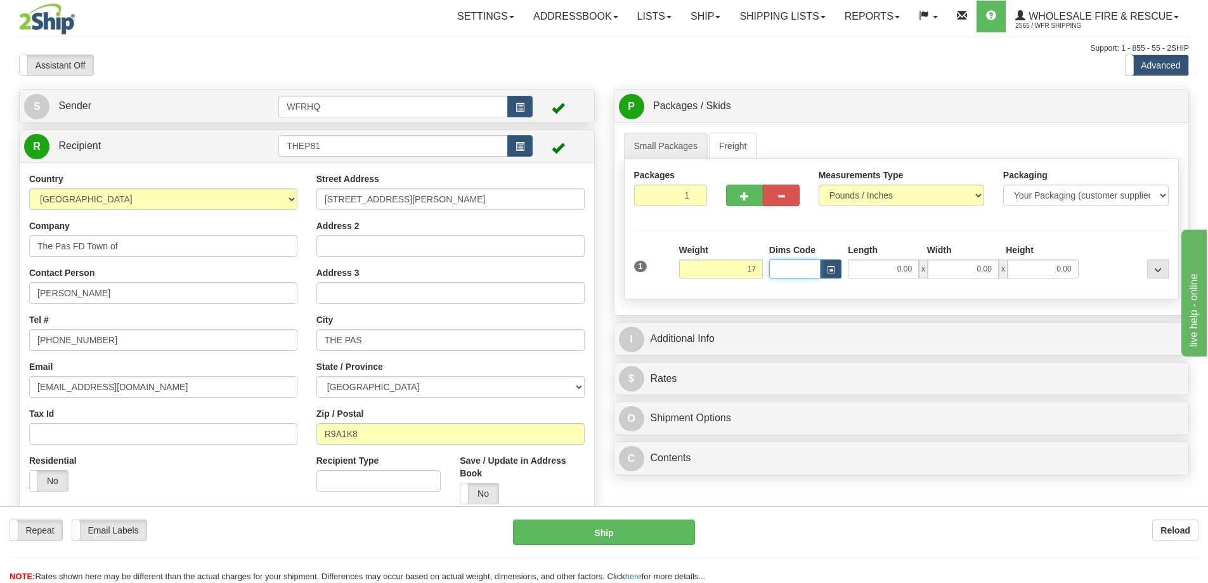
type input "17.00"
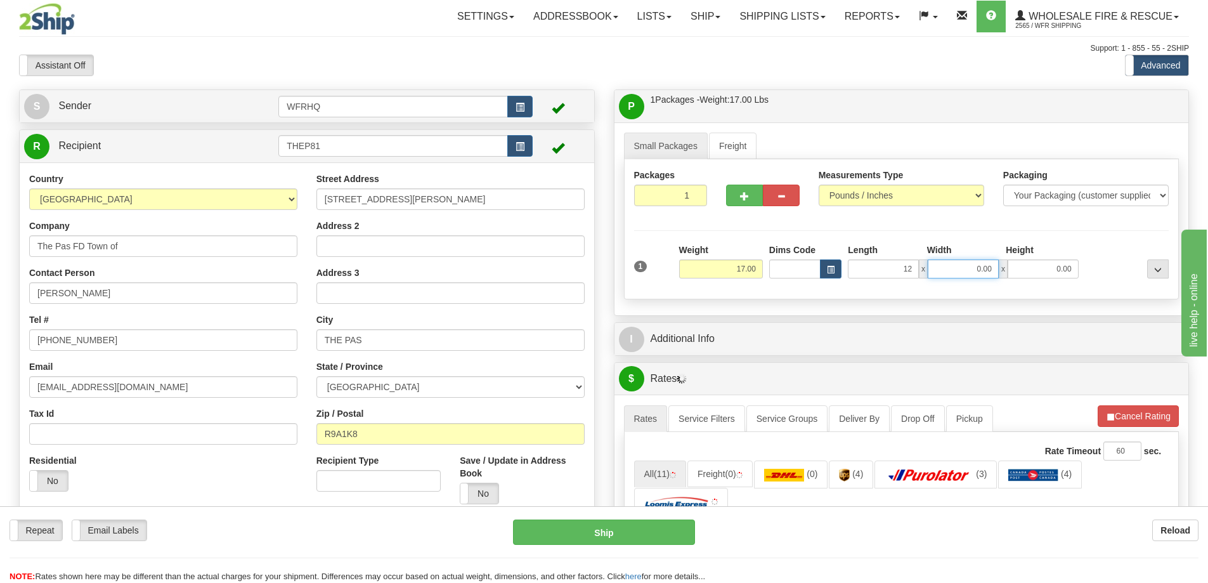
type input "12.00"
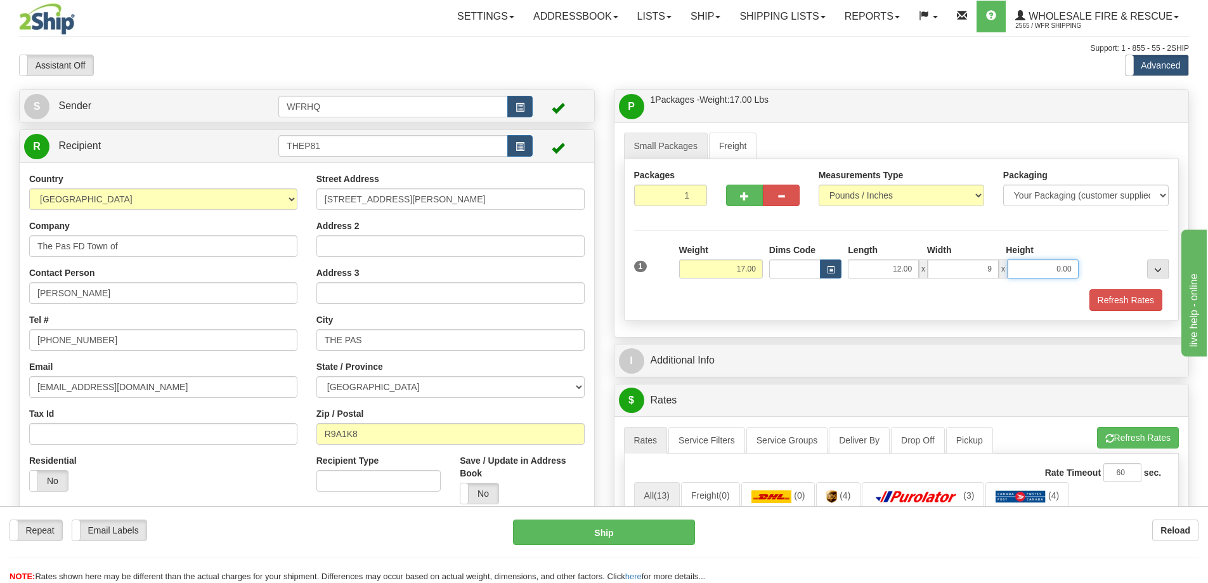
type input "9.00"
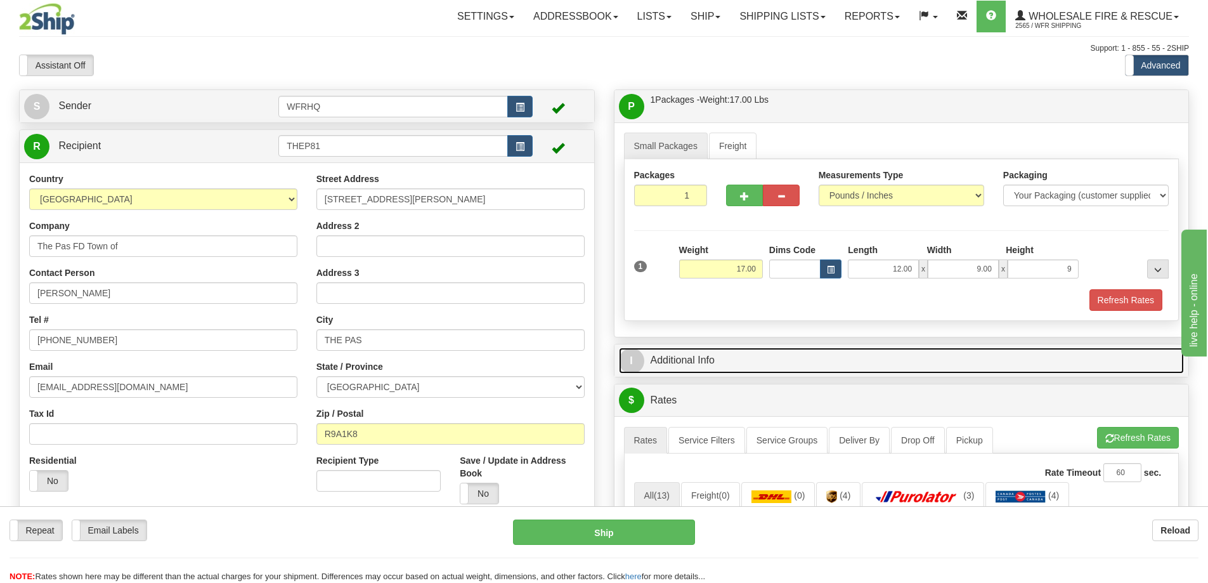
type input "9.00"
click at [716, 360] on link "I Additional Info" at bounding box center [902, 360] width 566 height 26
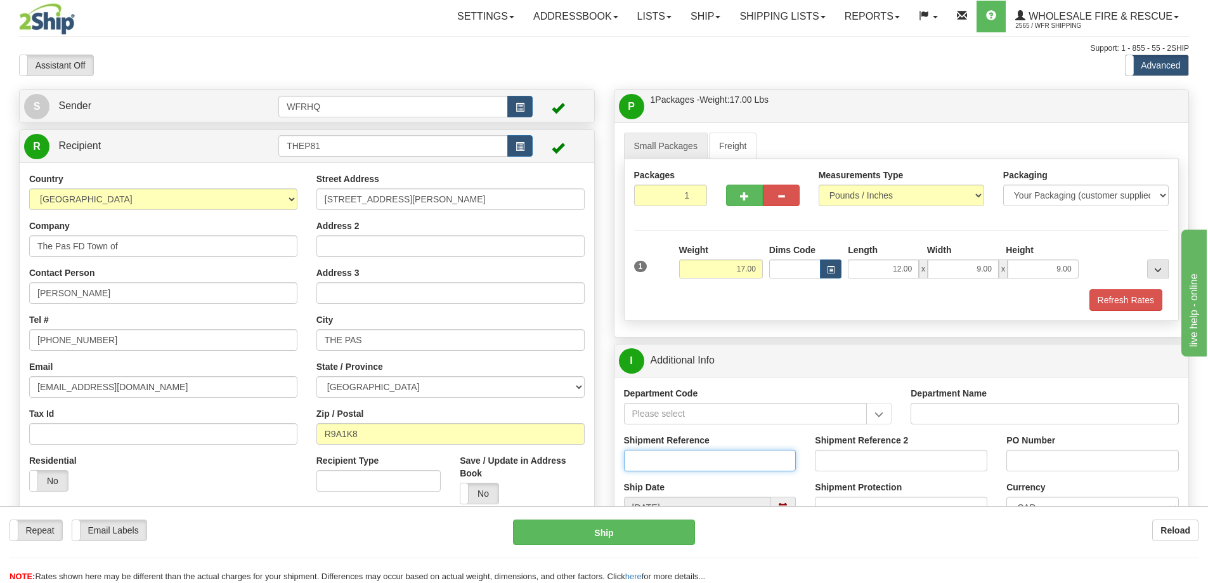
click at [665, 459] on input "Shipment Reference" at bounding box center [710, 461] width 172 height 22
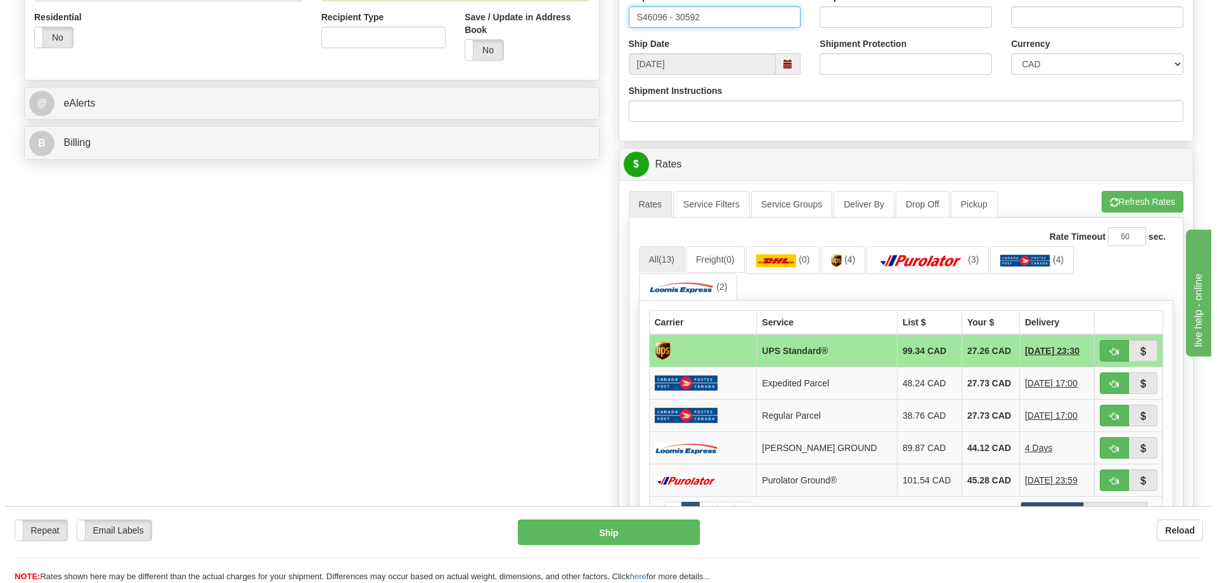
scroll to position [444, 0]
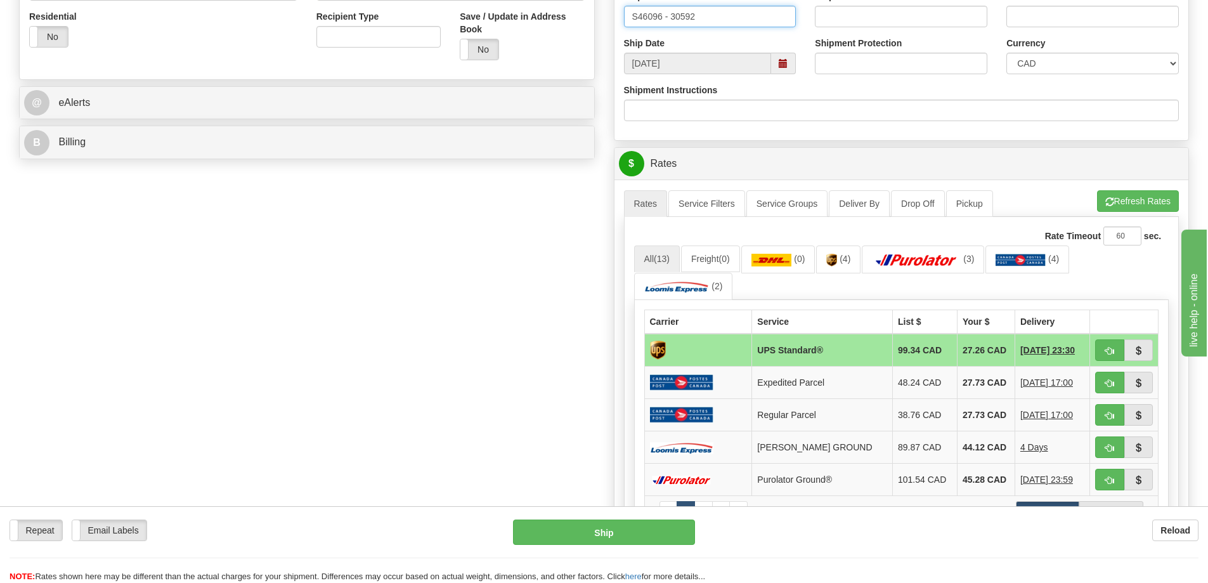
type input "S46096 - 30592"
click at [1116, 354] on button "button" at bounding box center [1109, 350] width 29 height 22
type input "11"
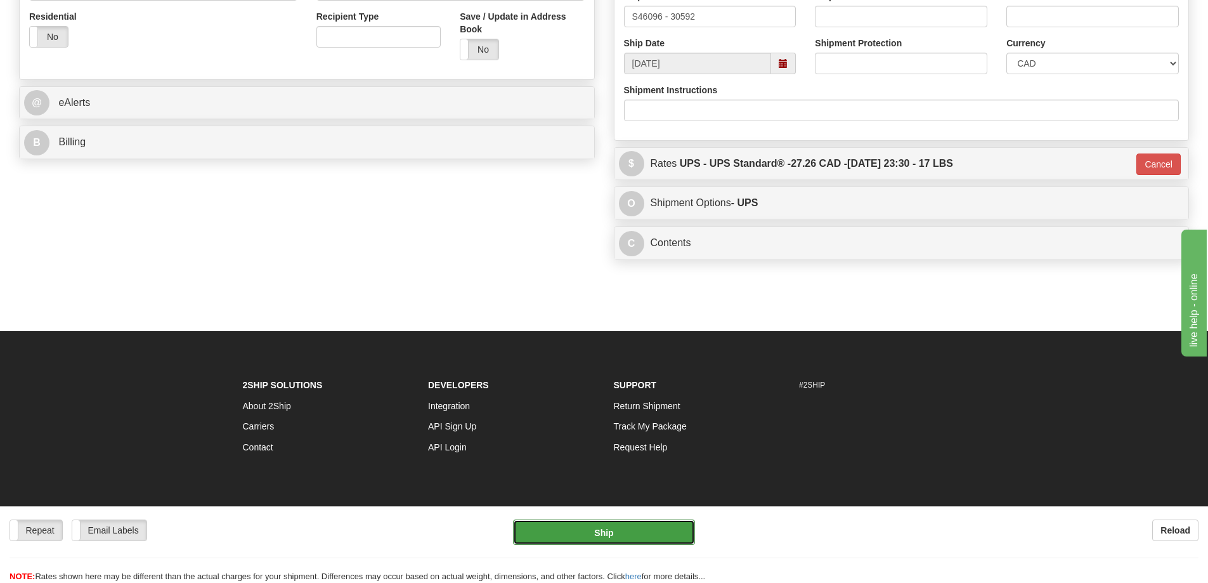
click at [612, 538] on button "Ship" at bounding box center [604, 531] width 182 height 25
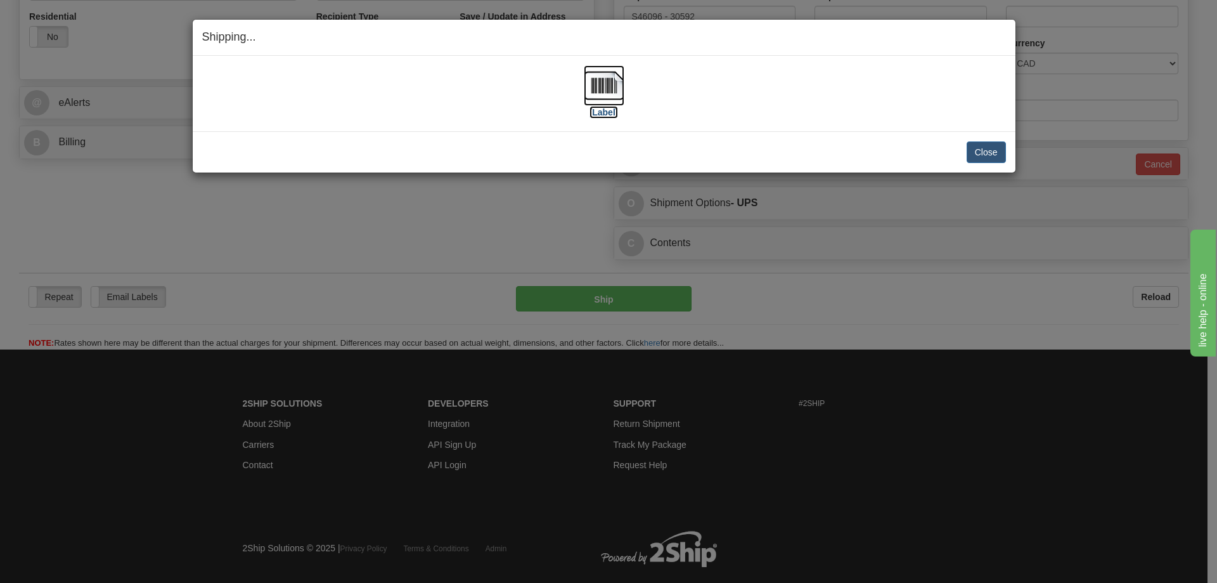
click at [603, 92] on img at bounding box center [604, 85] width 41 height 41
drag, startPoint x: 456, startPoint y: 133, endPoint x: 564, endPoint y: 121, distance: 107.8
click at [450, 134] on div "Close Cancel Cancel Shipment and Quit Pickup Quit Pickup ONLY" at bounding box center [604, 151] width 823 height 41
click at [995, 157] on button "Close" at bounding box center [986, 152] width 39 height 22
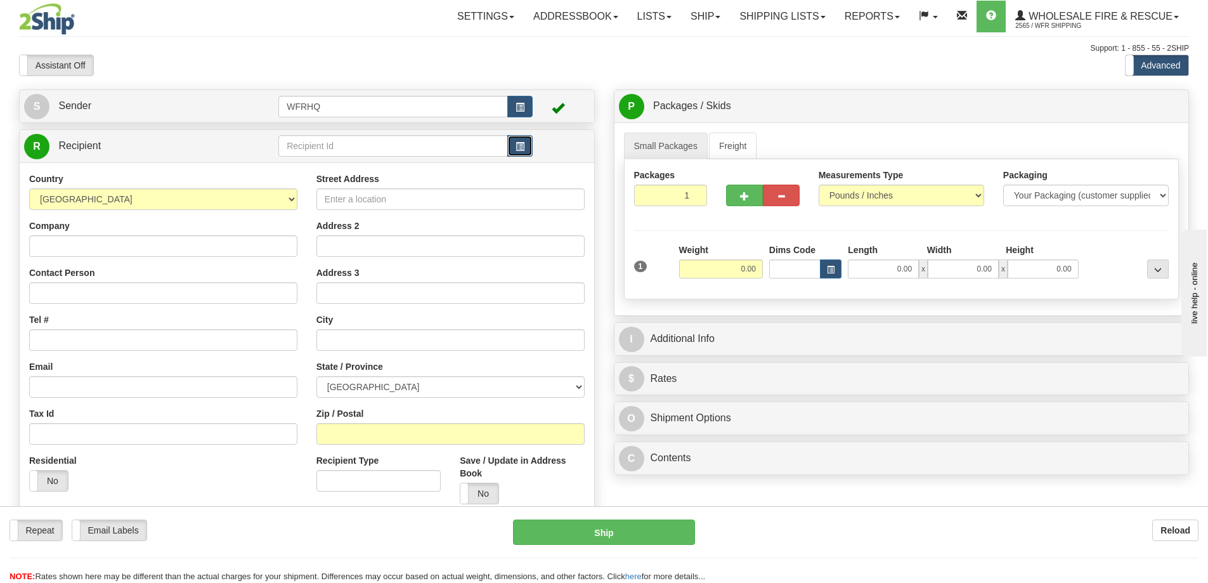
click at [521, 152] on button "button" at bounding box center [519, 146] width 25 height 22
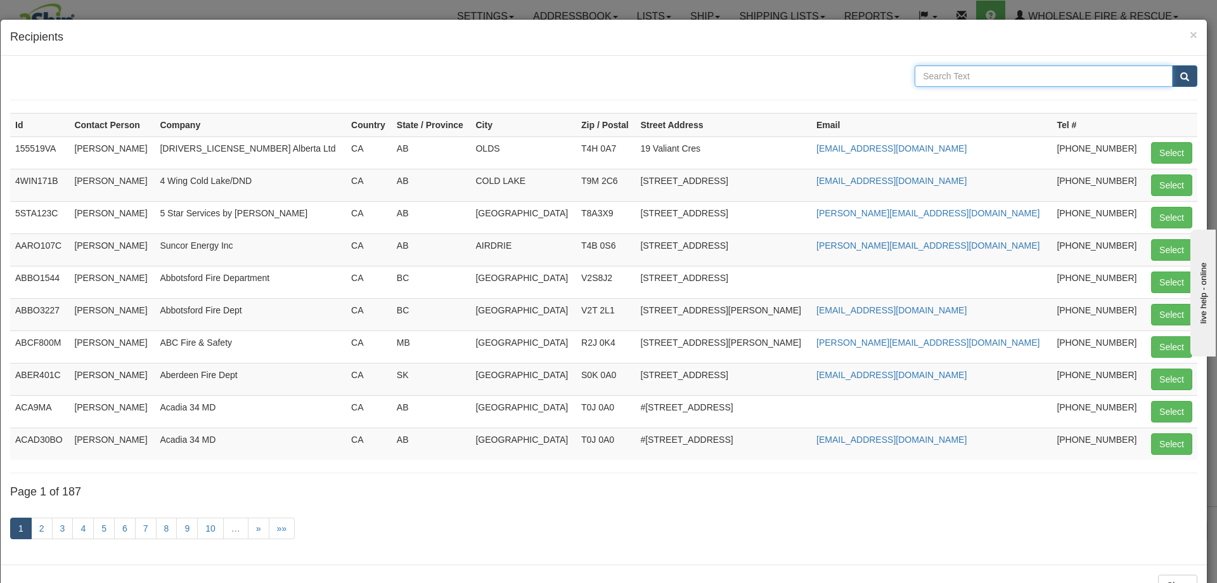
click at [959, 76] on input "text" at bounding box center [1044, 76] width 258 height 22
type input "Special areas"
click at [1172, 65] on button "submit" at bounding box center [1184, 76] width 25 height 22
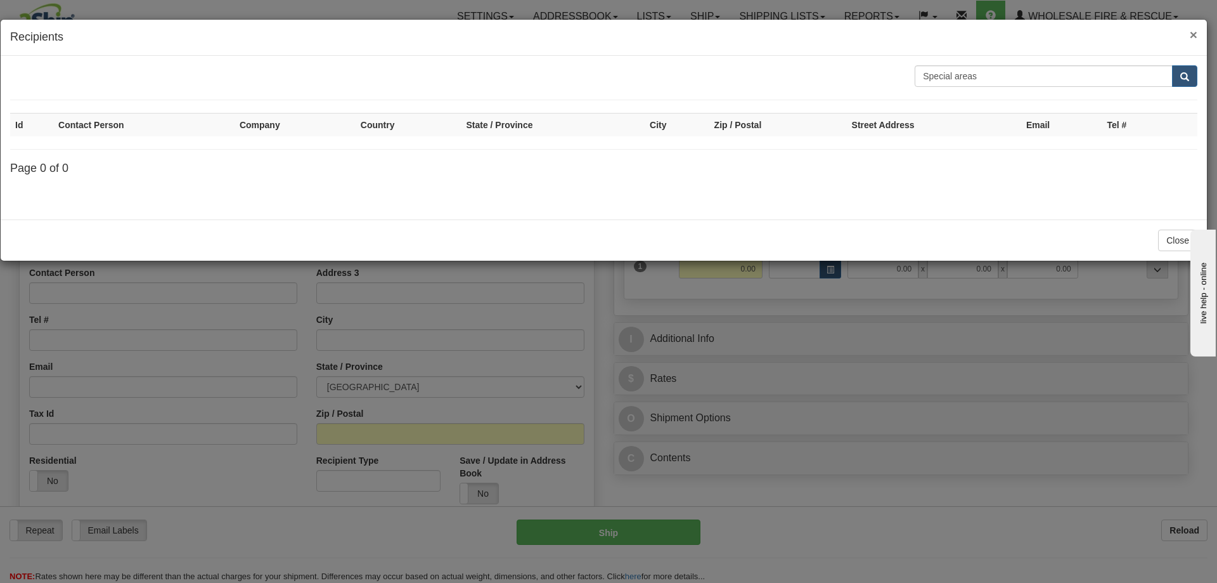
click at [1196, 36] on span "×" at bounding box center [1194, 34] width 8 height 15
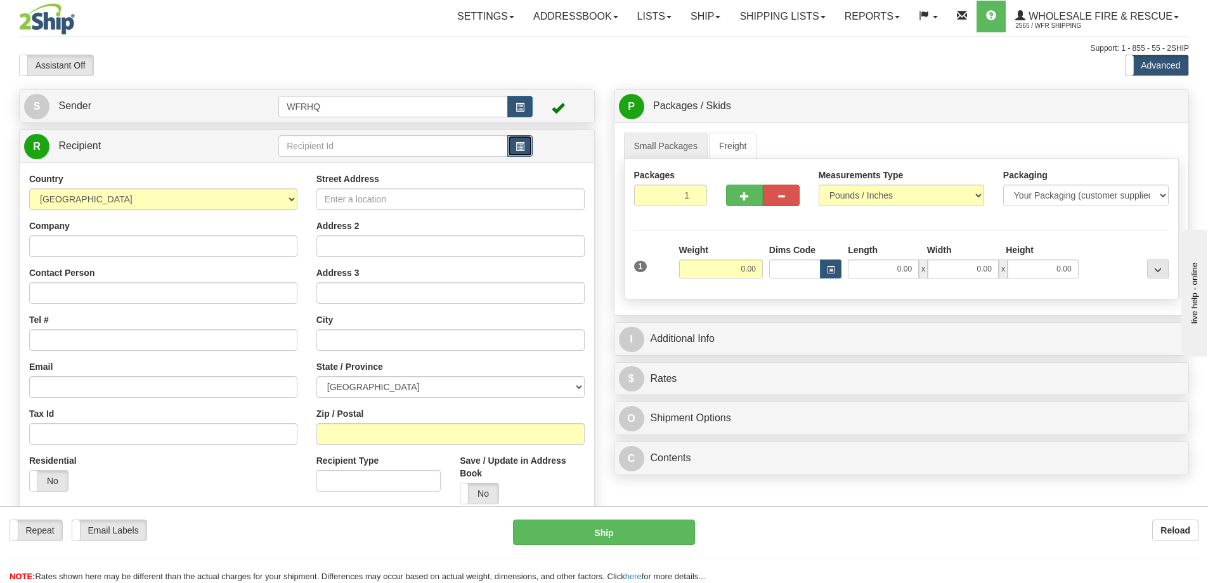
click at [523, 148] on span "button" at bounding box center [519, 147] width 9 height 8
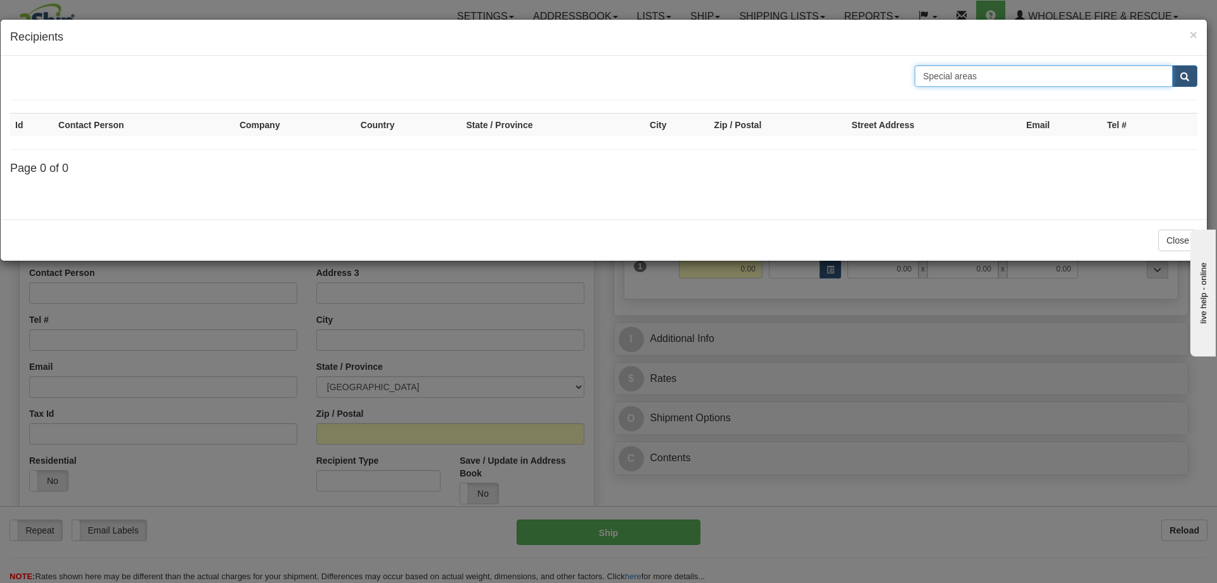
click at [1040, 75] on input "Special areas" at bounding box center [1044, 76] width 258 height 22
type input "Special"
click at [1172, 65] on button "submit" at bounding box center [1184, 76] width 25 height 22
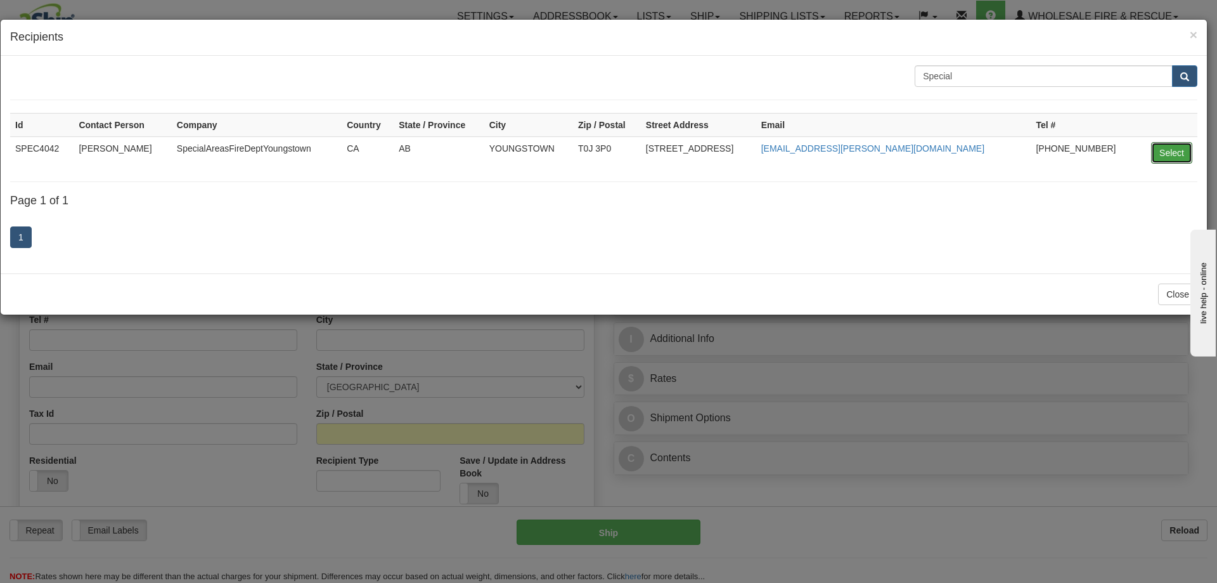
drag, startPoint x: 1167, startPoint y: 158, endPoint x: 1159, endPoint y: 159, distance: 8.3
click at [1168, 158] on button "Select" at bounding box center [1171, 153] width 41 height 22
type input "SPEC4042"
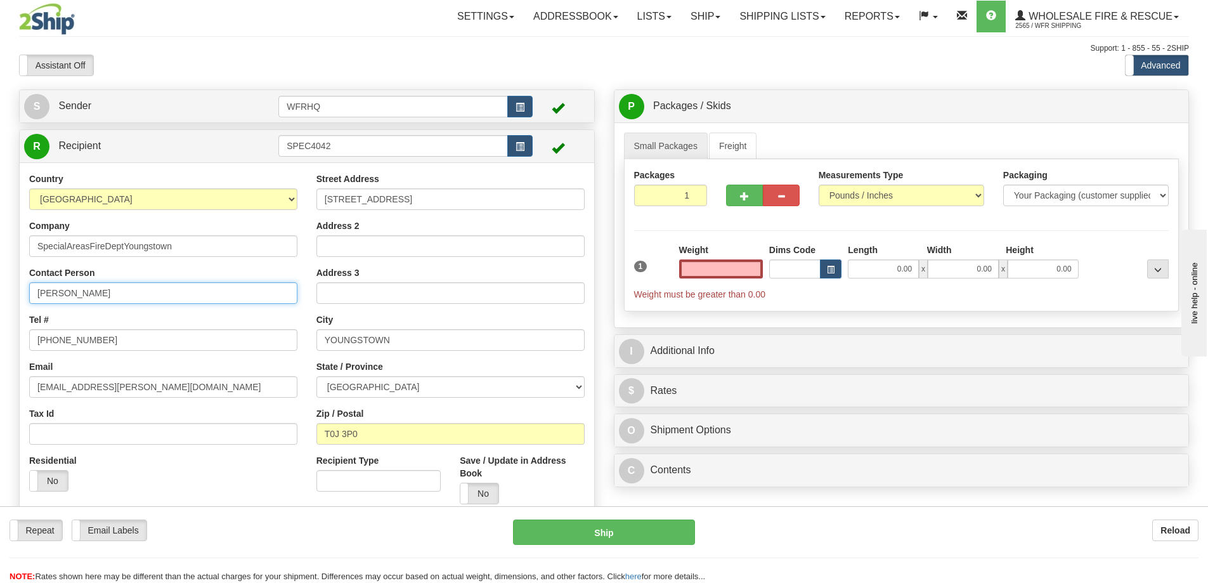
type input "0.00"
drag, startPoint x: 136, startPoint y: 288, endPoint x: 10, endPoint y: 288, distance: 126.2
click at [10, 288] on div "S Sender WFRHQ" at bounding box center [307, 349] width 595 height 520
type input "[PERSON_NAME]"
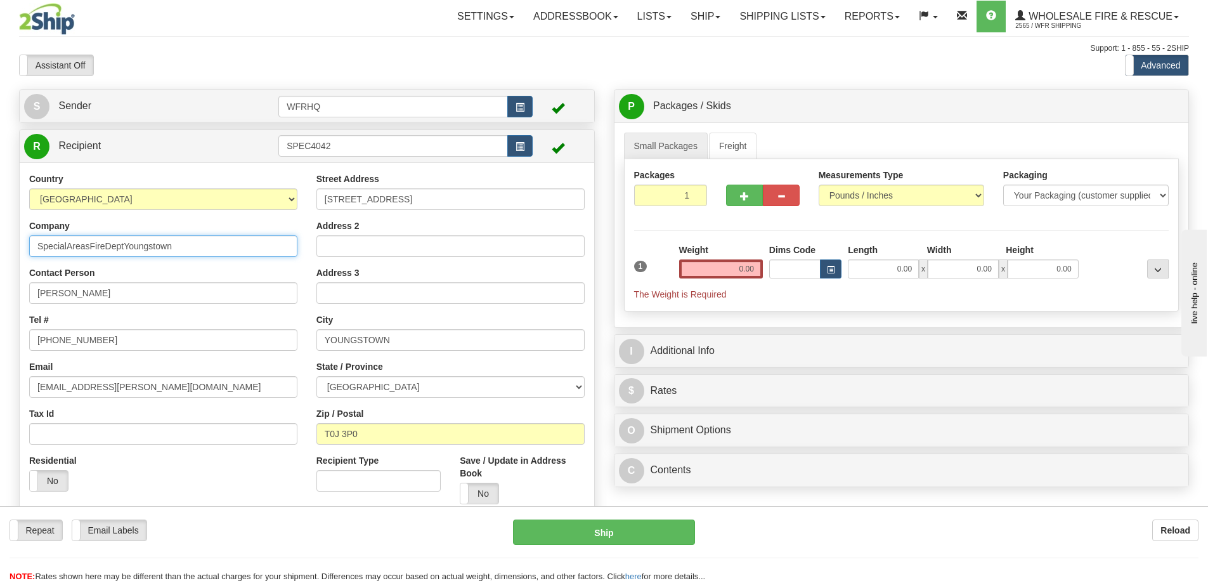
click at [67, 246] on input "SpecialAreasFireDeptYoungstown" at bounding box center [163, 246] width 268 height 22
click at [91, 246] on input "Special AreasFireDeptYoungstown" at bounding box center [163, 246] width 268 height 22
click at [110, 247] on input "Special Areas FireDeptYoungstown" at bounding box center [163, 246] width 268 height 22
click at [134, 247] on input "Special Areas Fire [GEOGRAPHIC_DATA]" at bounding box center [163, 246] width 268 height 22
click at [131, 247] on input "Special Areas Fire [GEOGRAPHIC_DATA]" at bounding box center [163, 246] width 268 height 22
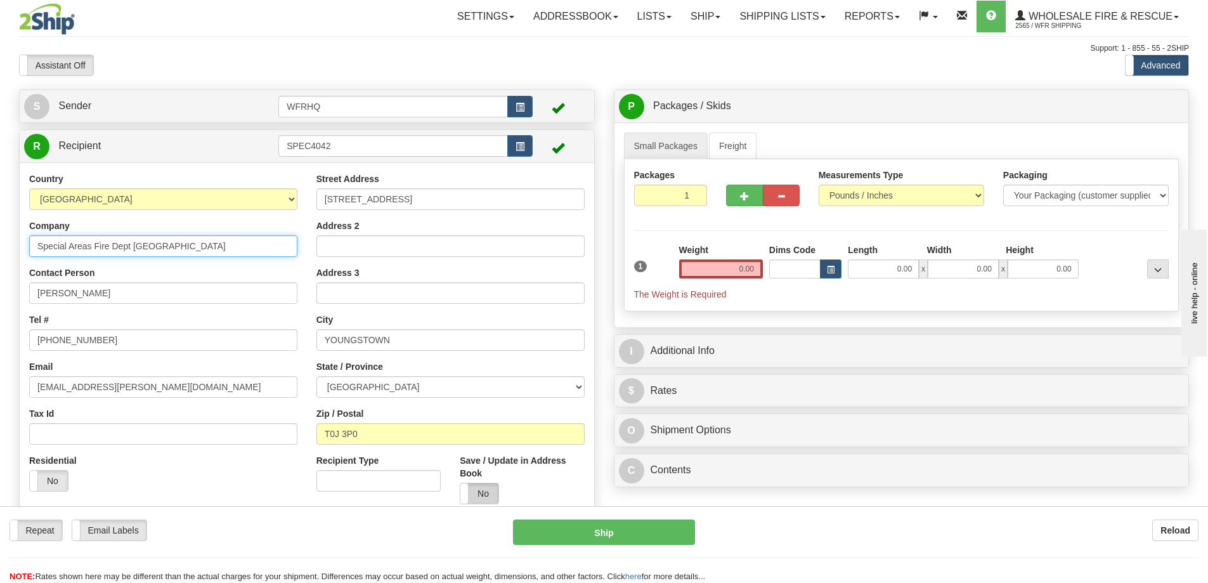
type input "Special Areas Fire Dept [GEOGRAPHIC_DATA]"
click at [482, 489] on label "No" at bounding box center [479, 493] width 38 height 20
click at [721, 265] on input "0.00" at bounding box center [721, 268] width 84 height 19
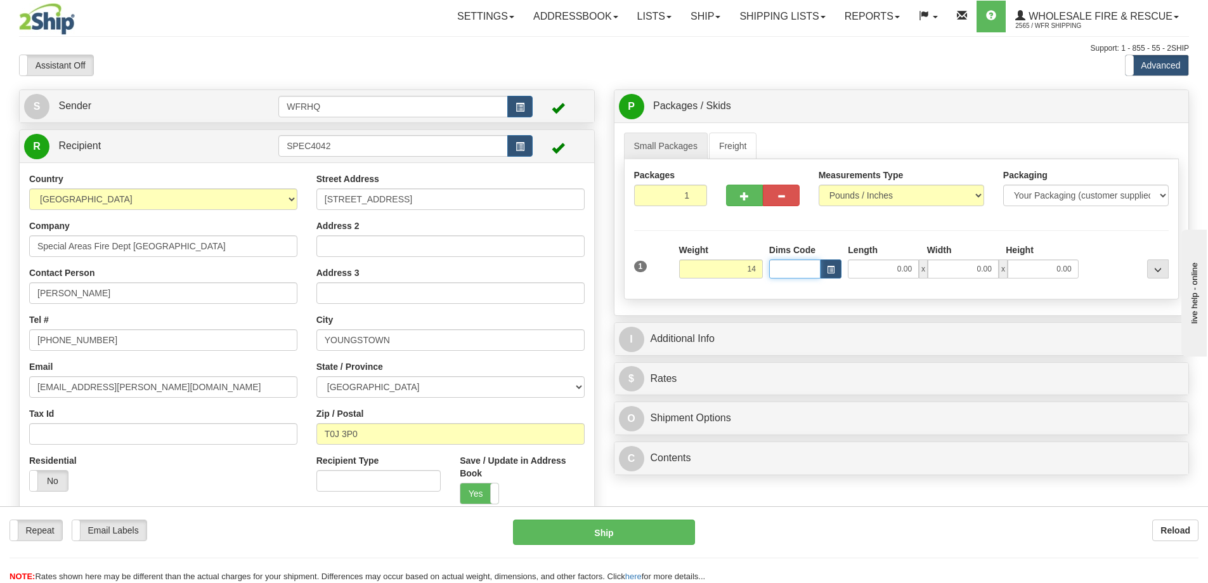
type input "14.00"
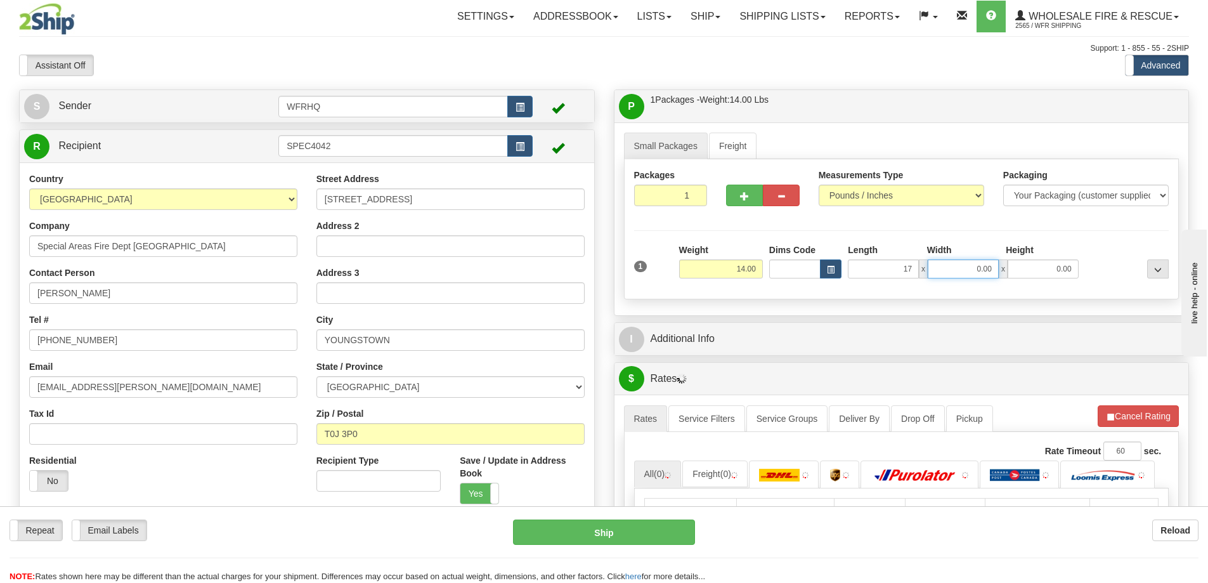
type input "17.00"
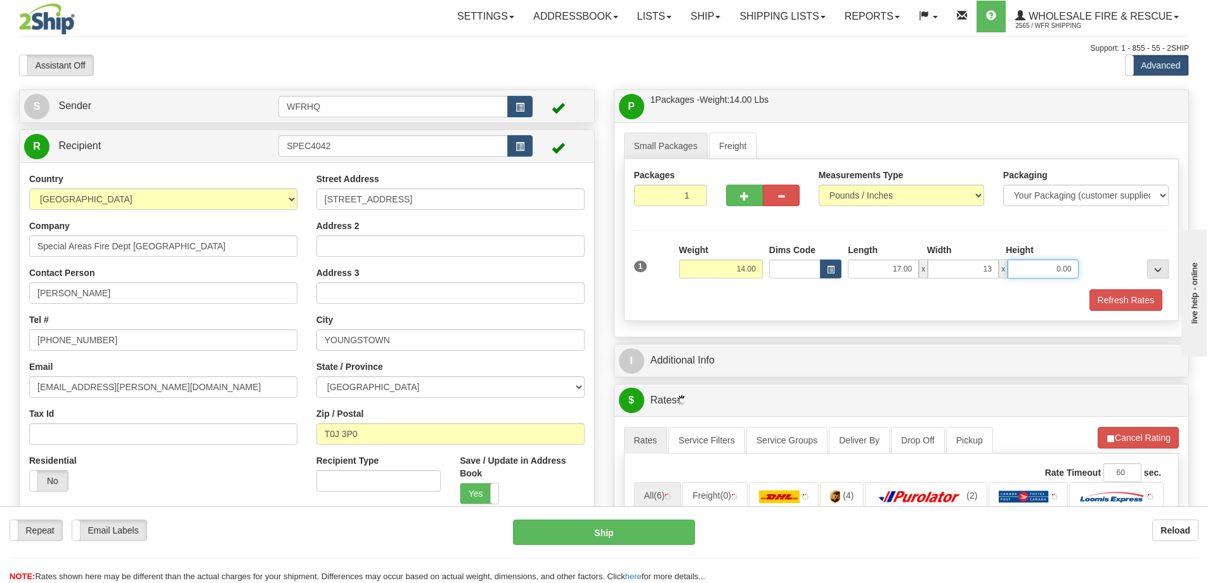
type input "13.00"
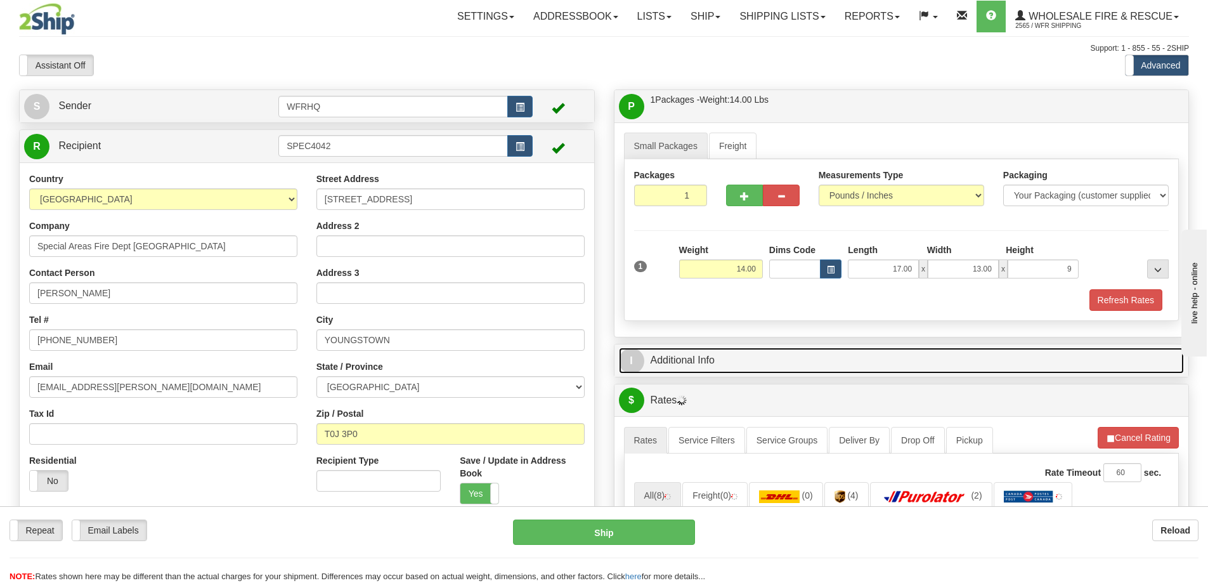
type input "9.00"
click at [685, 363] on link "I Additional Info" at bounding box center [902, 360] width 566 height 26
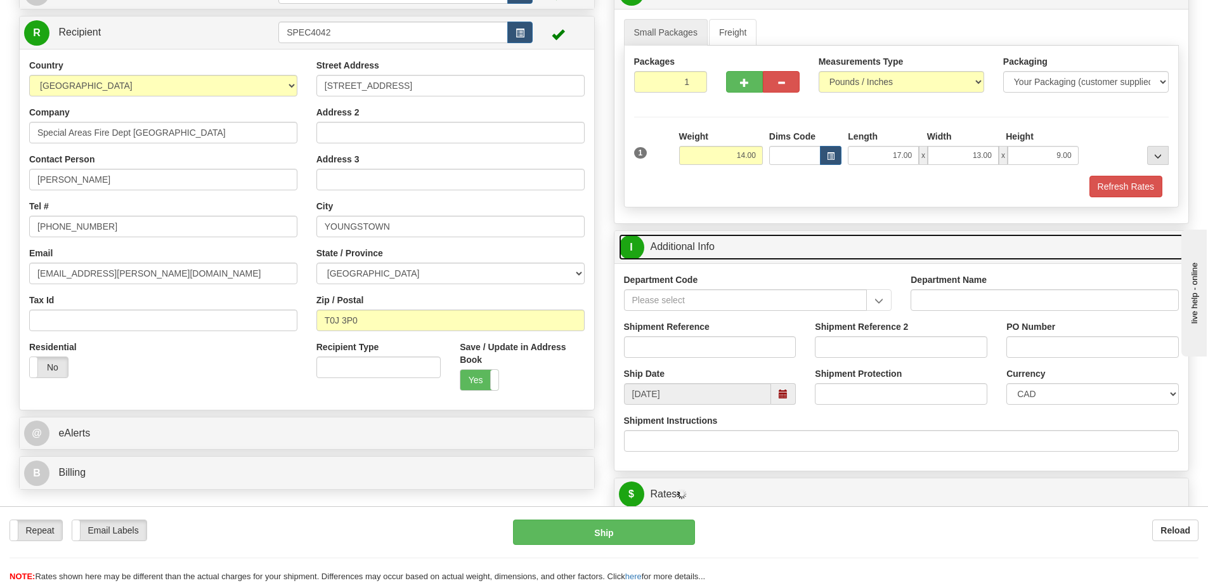
scroll to position [127, 0]
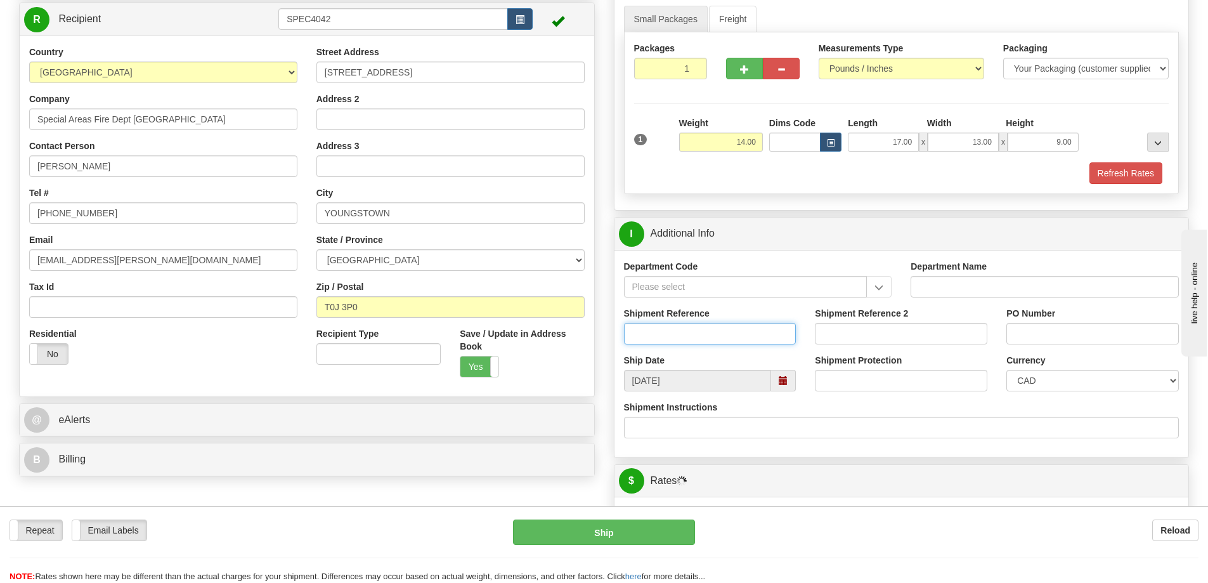
click at [649, 335] on input "Shipment Reference" at bounding box center [710, 334] width 172 height 22
type input "S45042 - 30127"
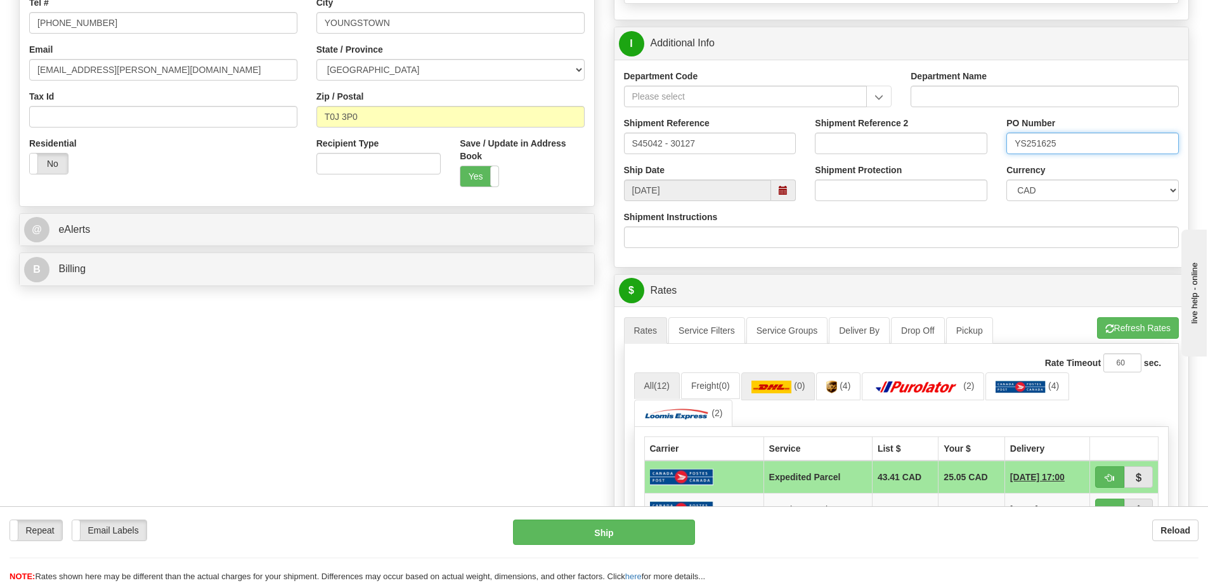
scroll to position [507, 0]
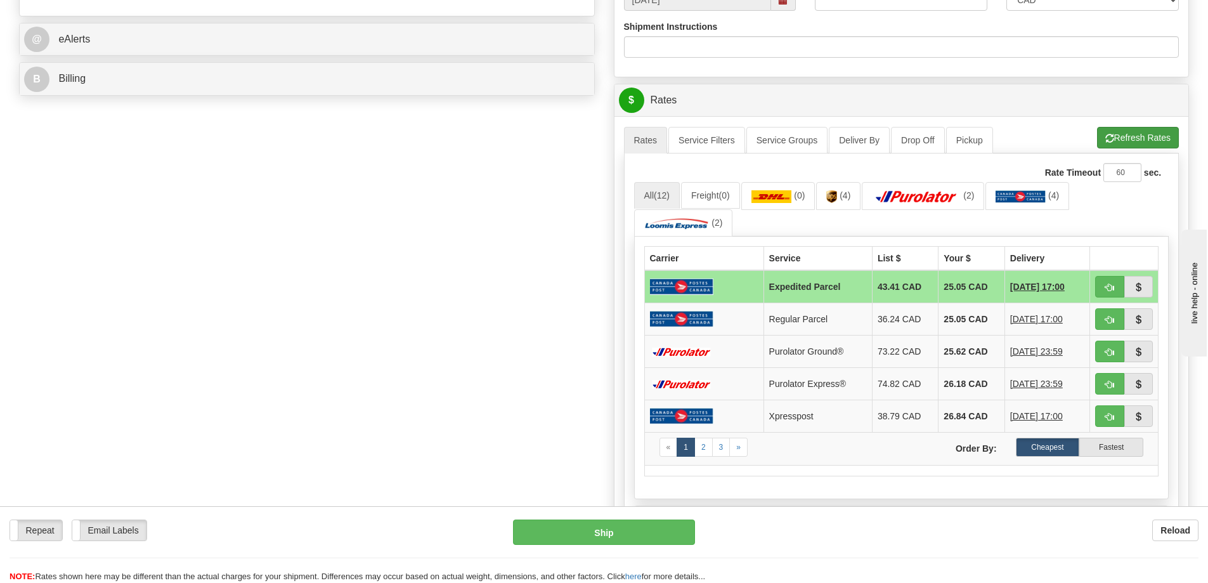
type input "YS251625"
click at [1151, 137] on button "Refresh Rates" at bounding box center [1138, 138] width 82 height 22
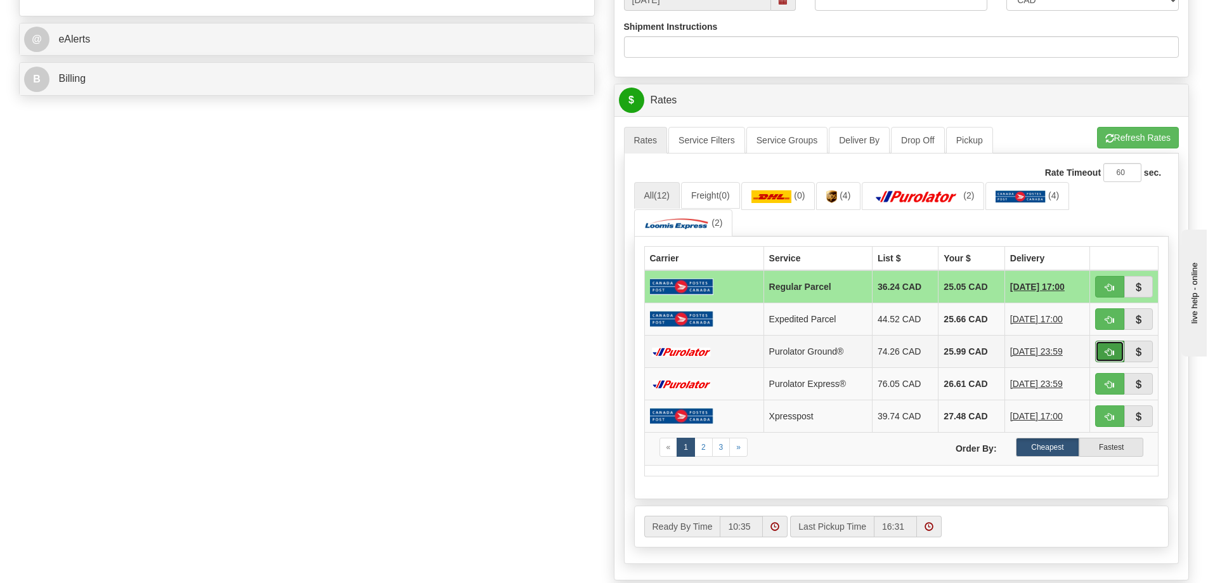
click at [1114, 355] on button "button" at bounding box center [1109, 351] width 29 height 22
type input "260"
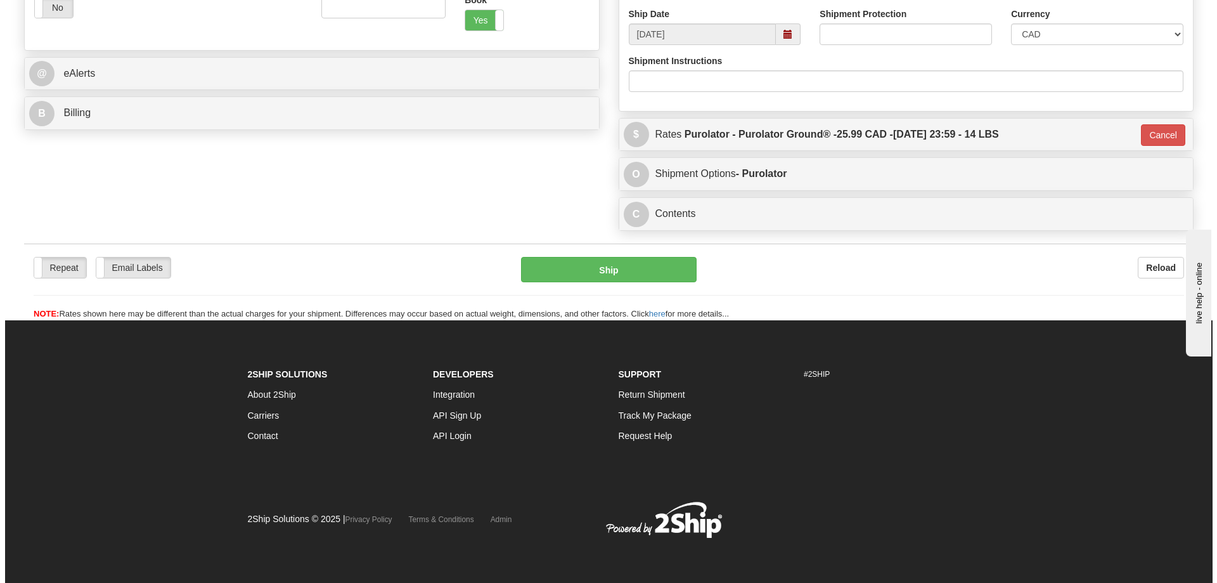
scroll to position [473, 0]
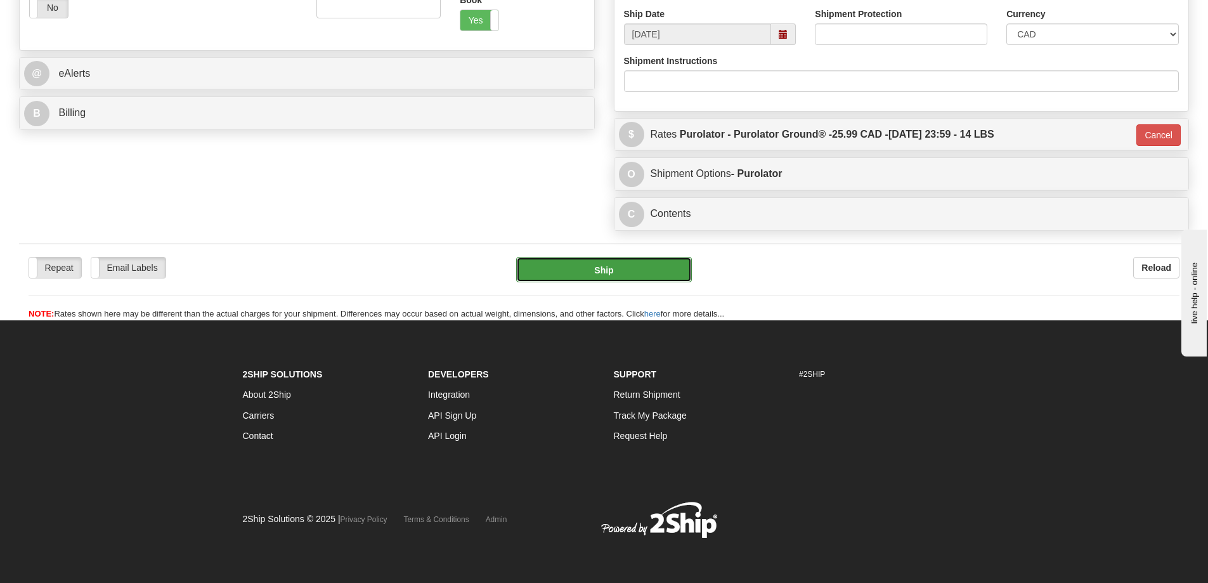
click at [578, 268] on button "Ship" at bounding box center [604, 269] width 176 height 25
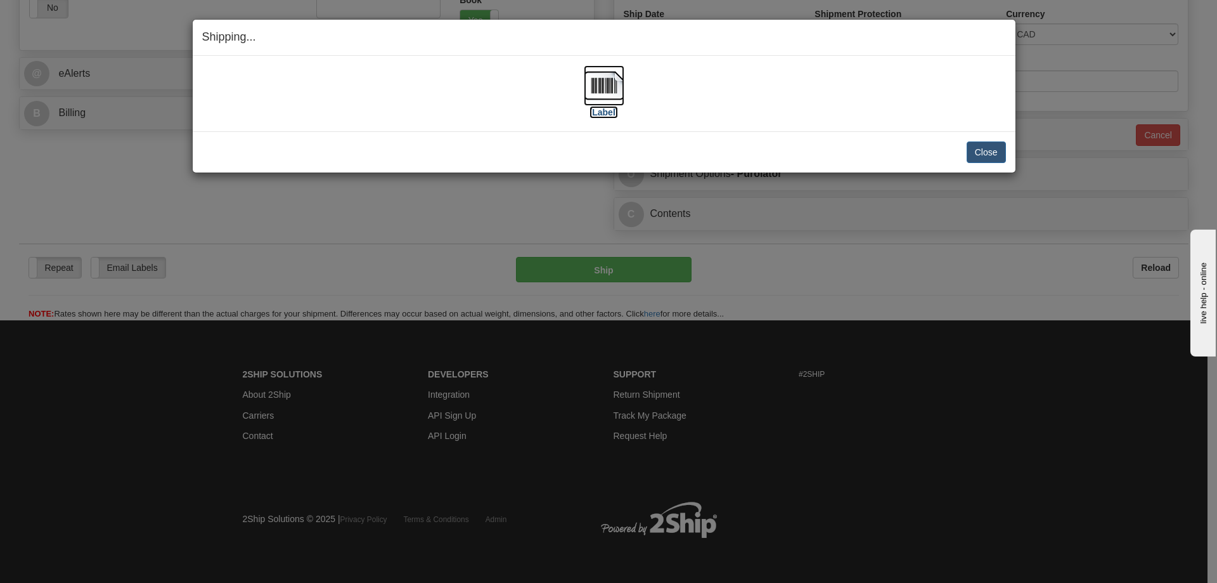
click at [609, 82] on img at bounding box center [604, 85] width 41 height 41
